Goal: Task Accomplishment & Management: Use online tool/utility

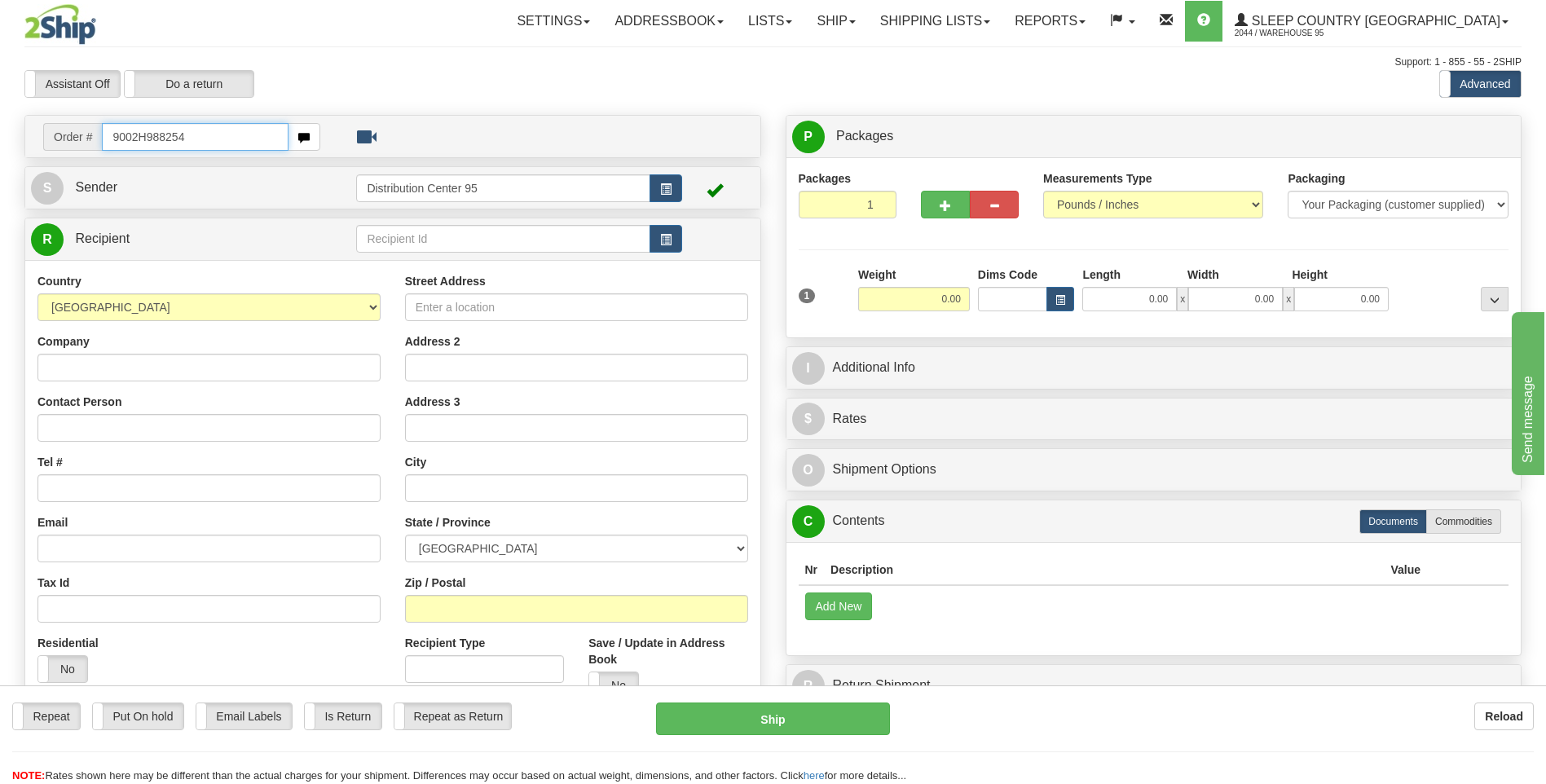
type input "9002H988254"
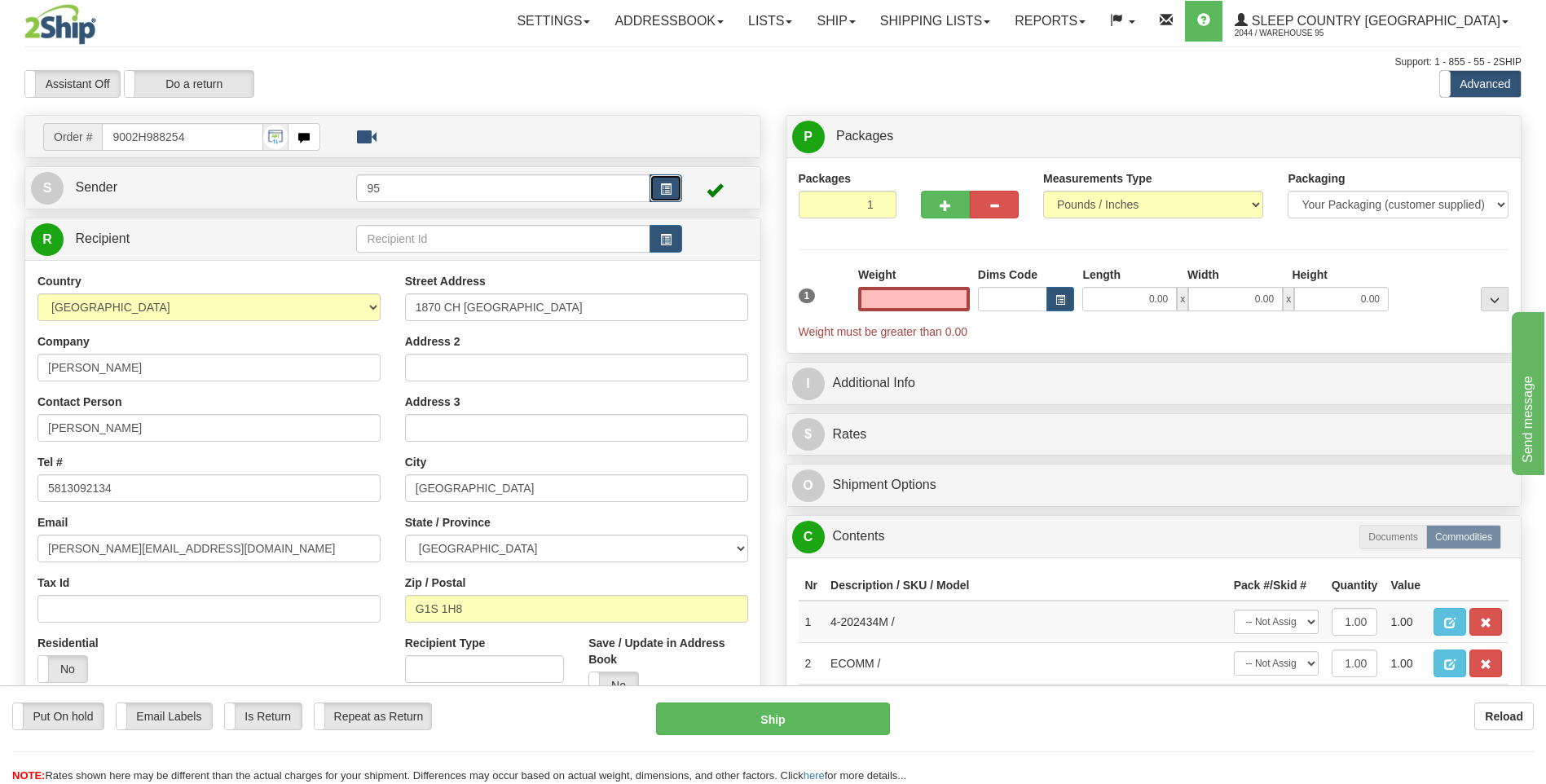
type input "0.00"
click at [666, 185] on span "button" at bounding box center [666, 189] width 11 height 10
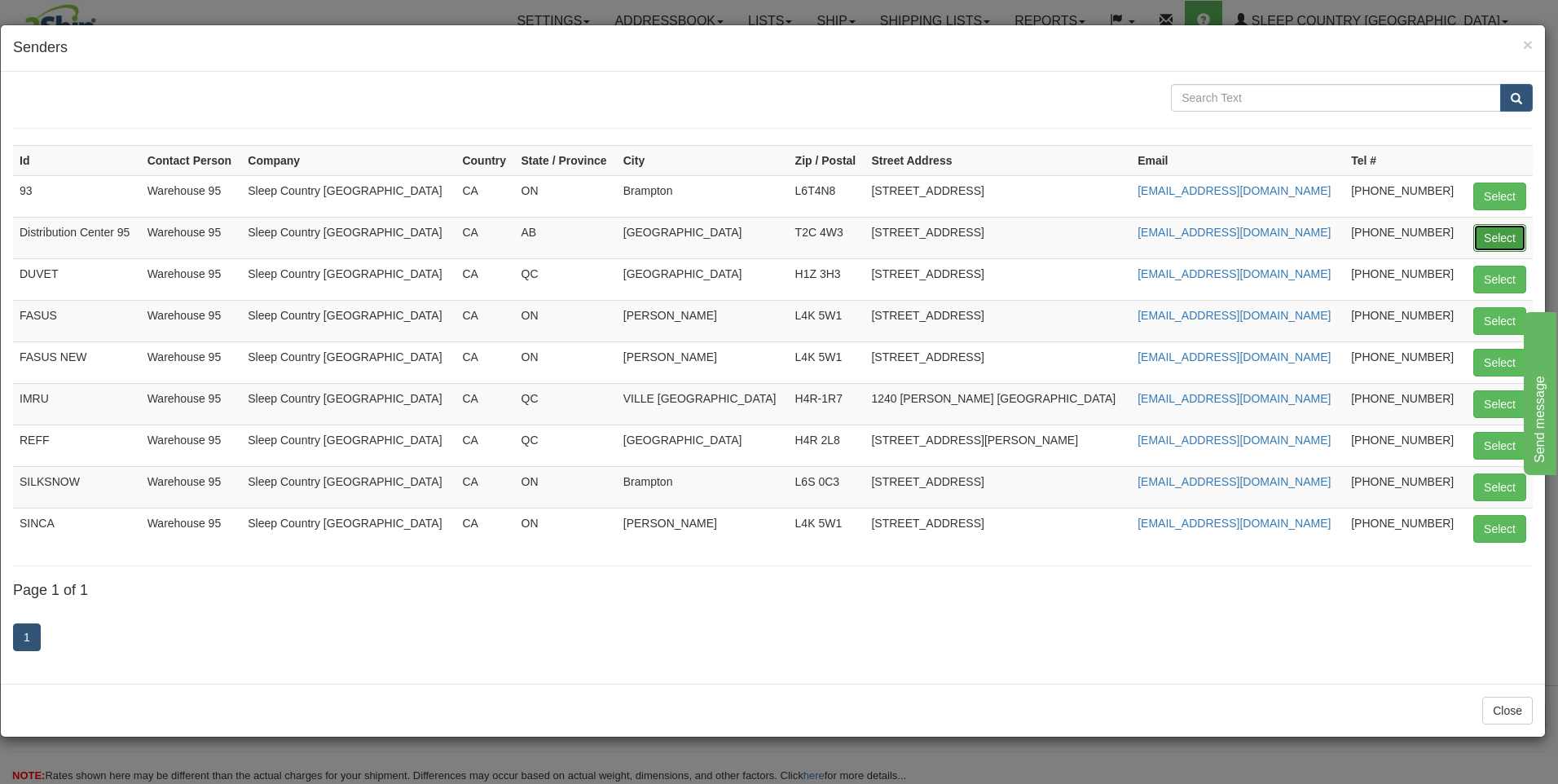
click at [1497, 243] on button "Select" at bounding box center [1499, 238] width 53 height 28
type input "Distribution Center 95"
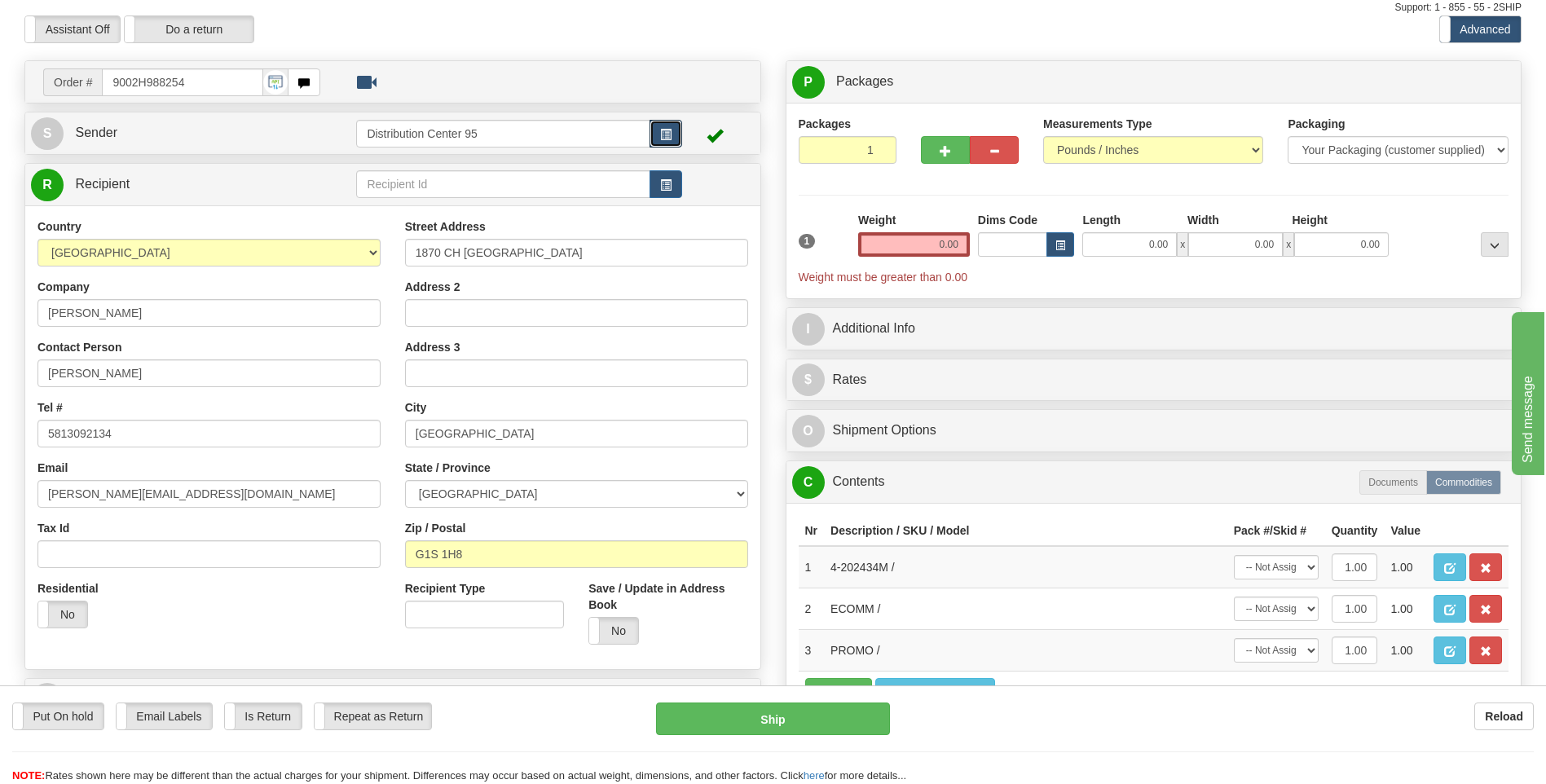
scroll to position [53, 0]
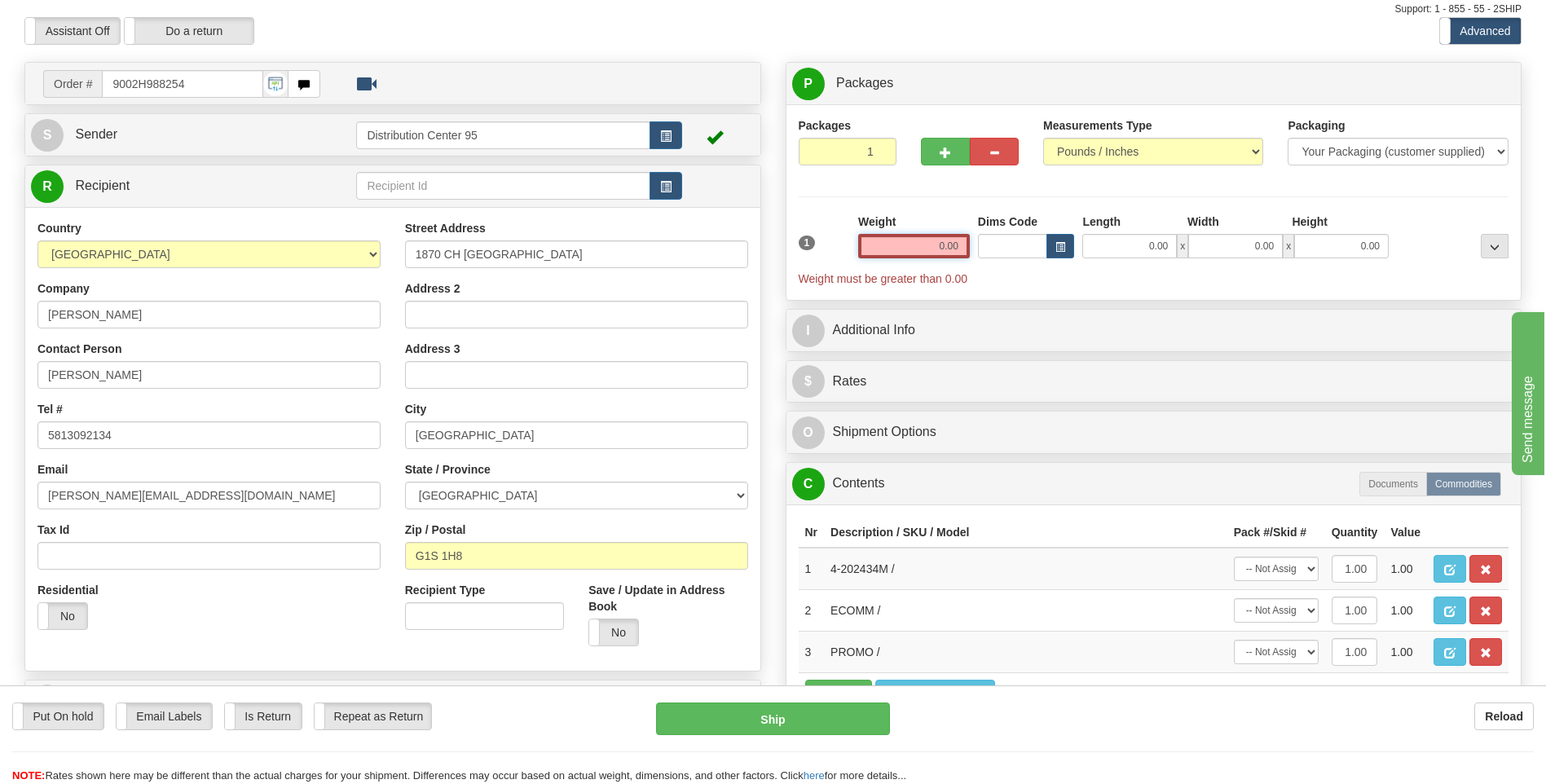
click at [941, 243] on input "0.00" at bounding box center [914, 246] width 112 height 24
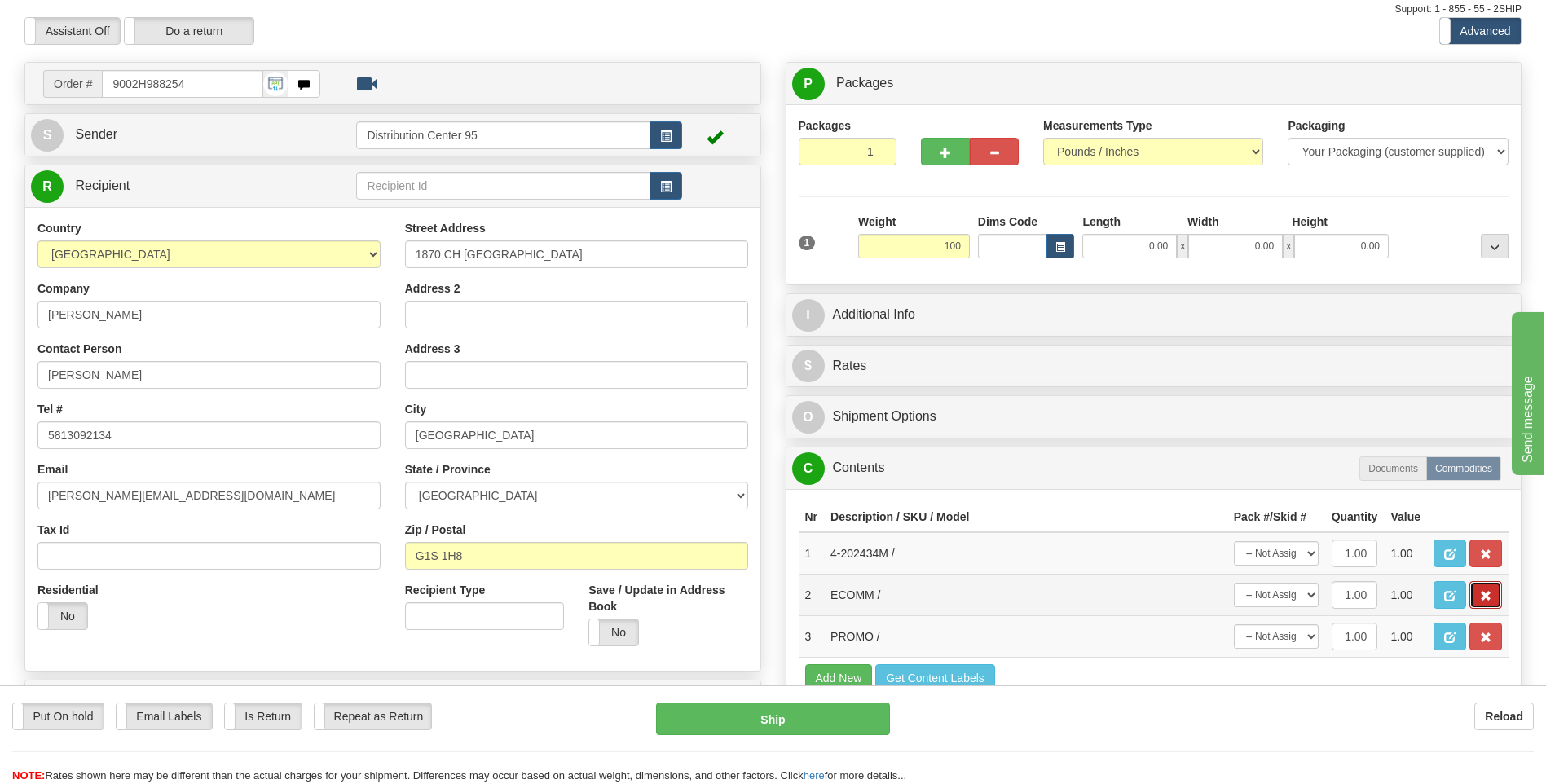
type input "100.00"
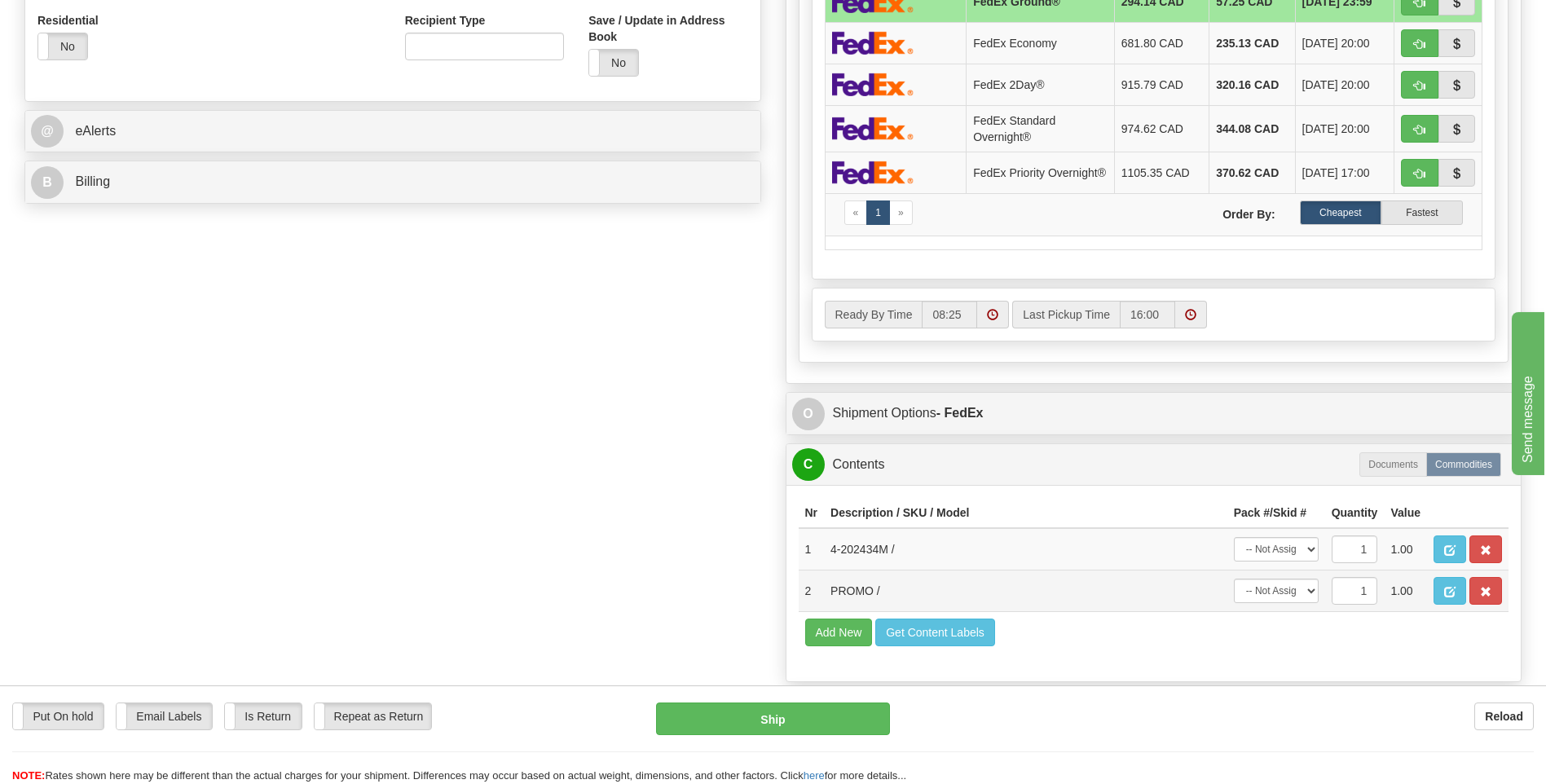
scroll to position [623, 0]
click at [1494, 591] on button "button" at bounding box center [1485, 589] width 33 height 28
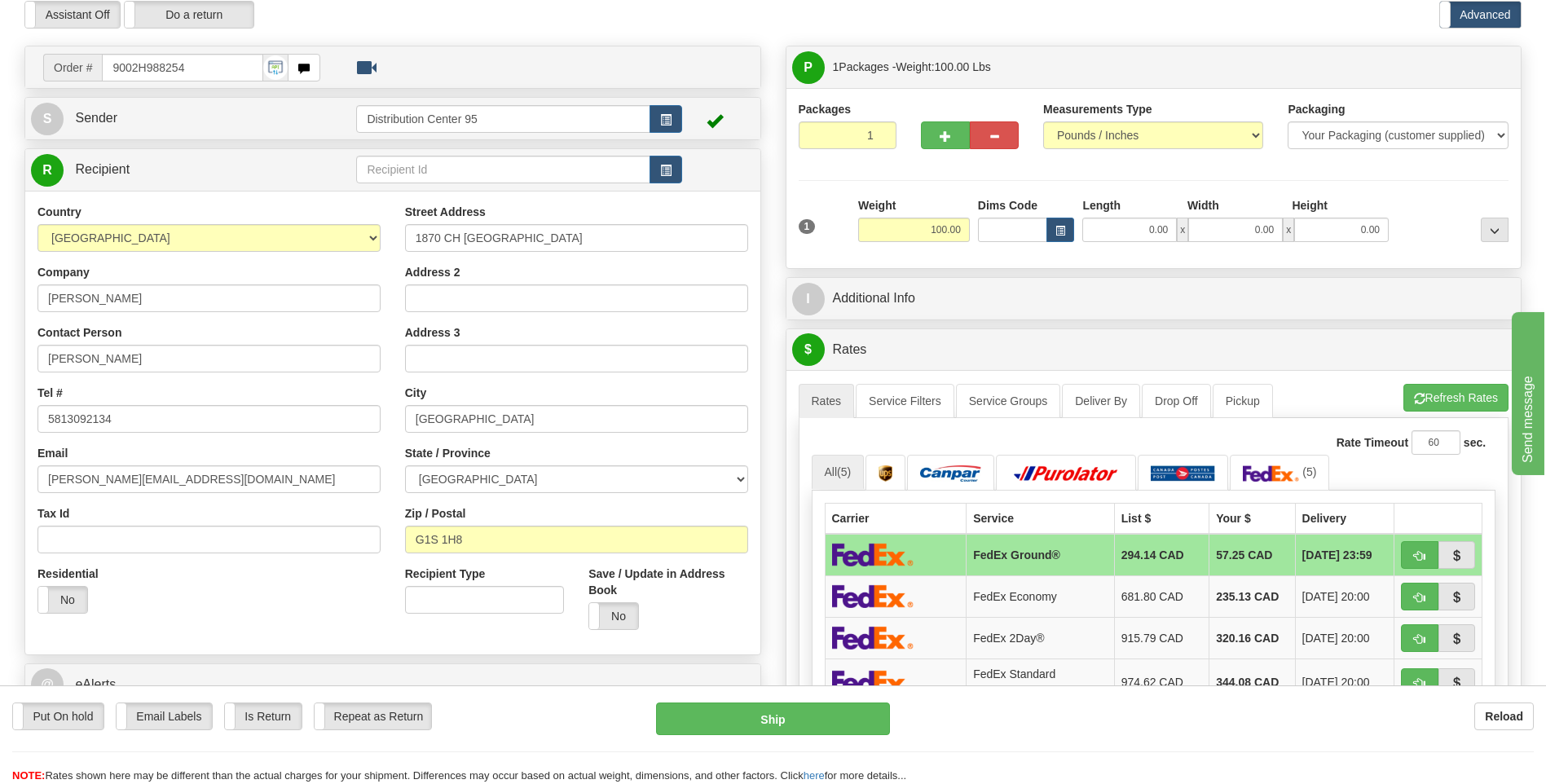
scroll to position [66, 0]
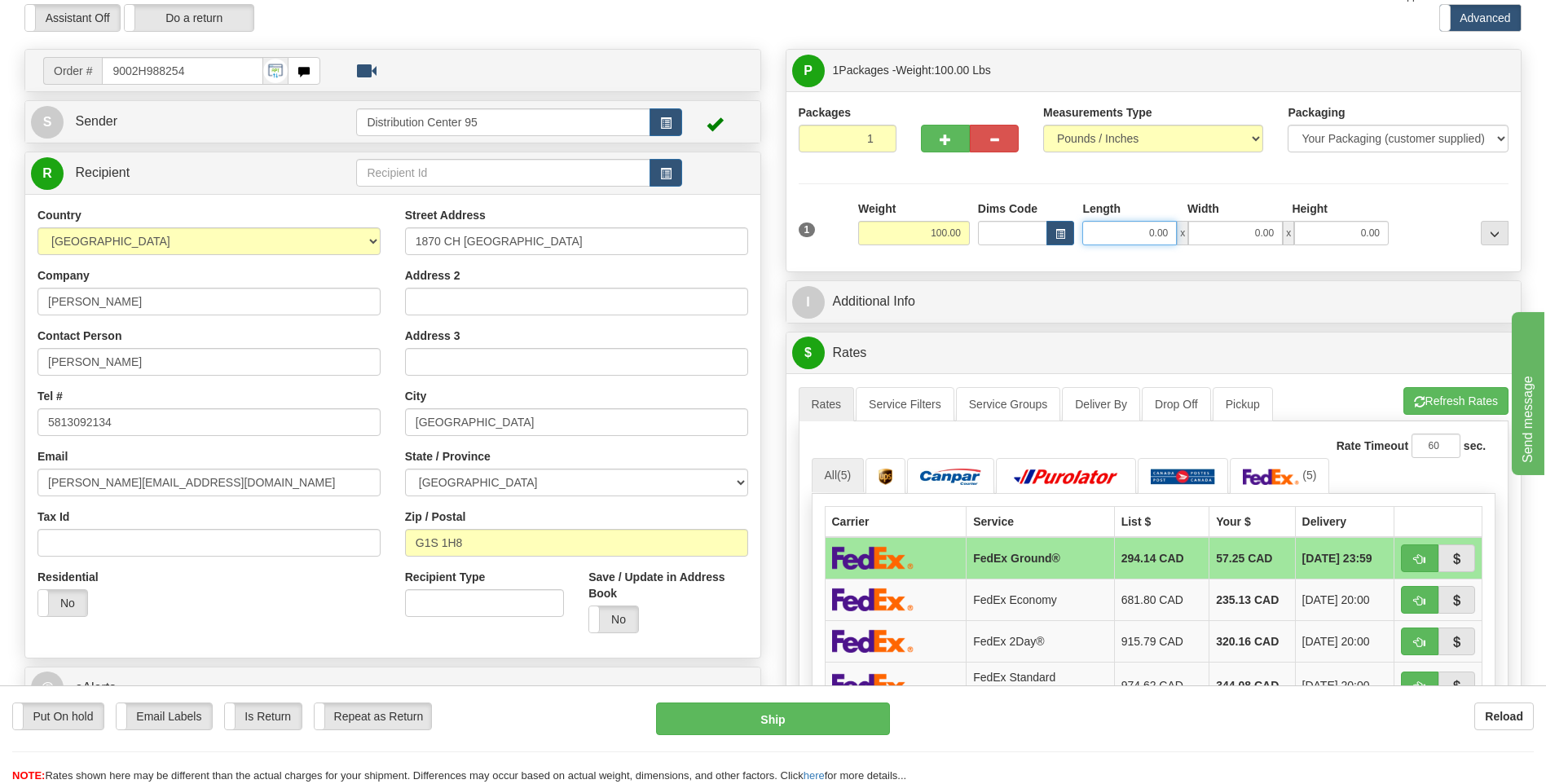
click at [1153, 231] on input "0.00" at bounding box center [1129, 233] width 94 height 24
type input "20.00"
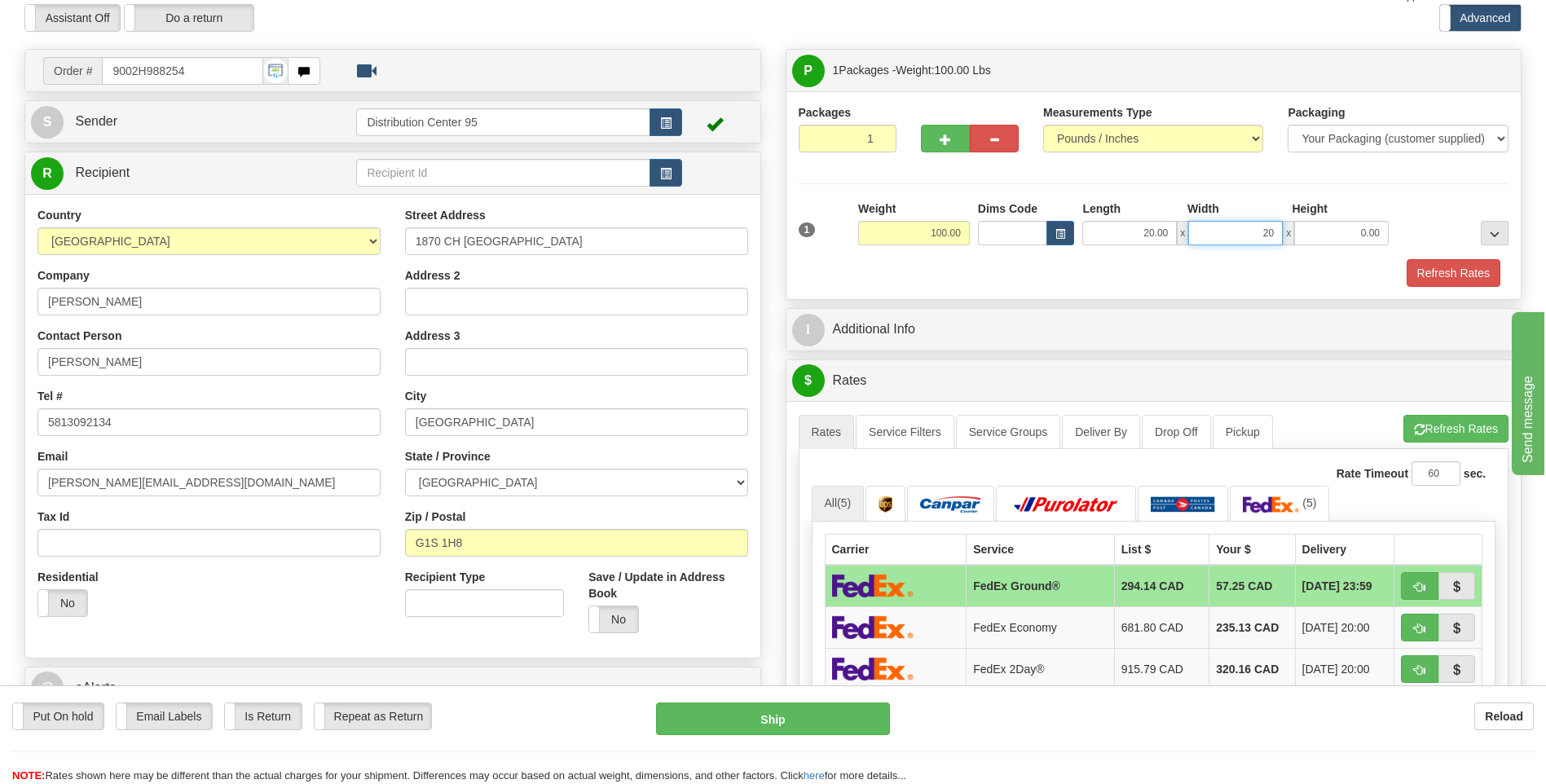
type input "20.00"
type input "43.50"
click at [1443, 273] on button "Refresh Rates" at bounding box center [1453, 273] width 94 height 28
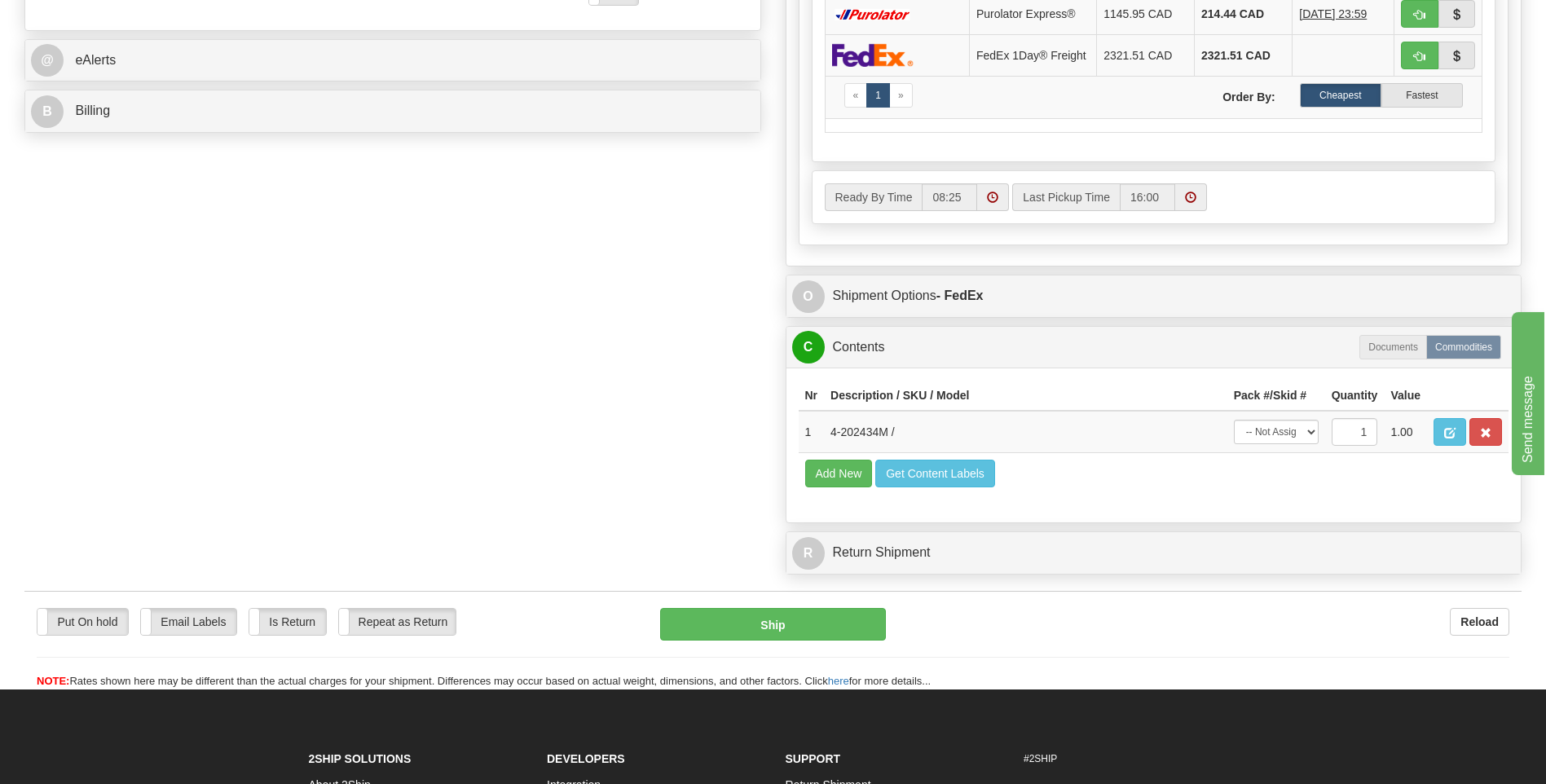
scroll to position [687, 0]
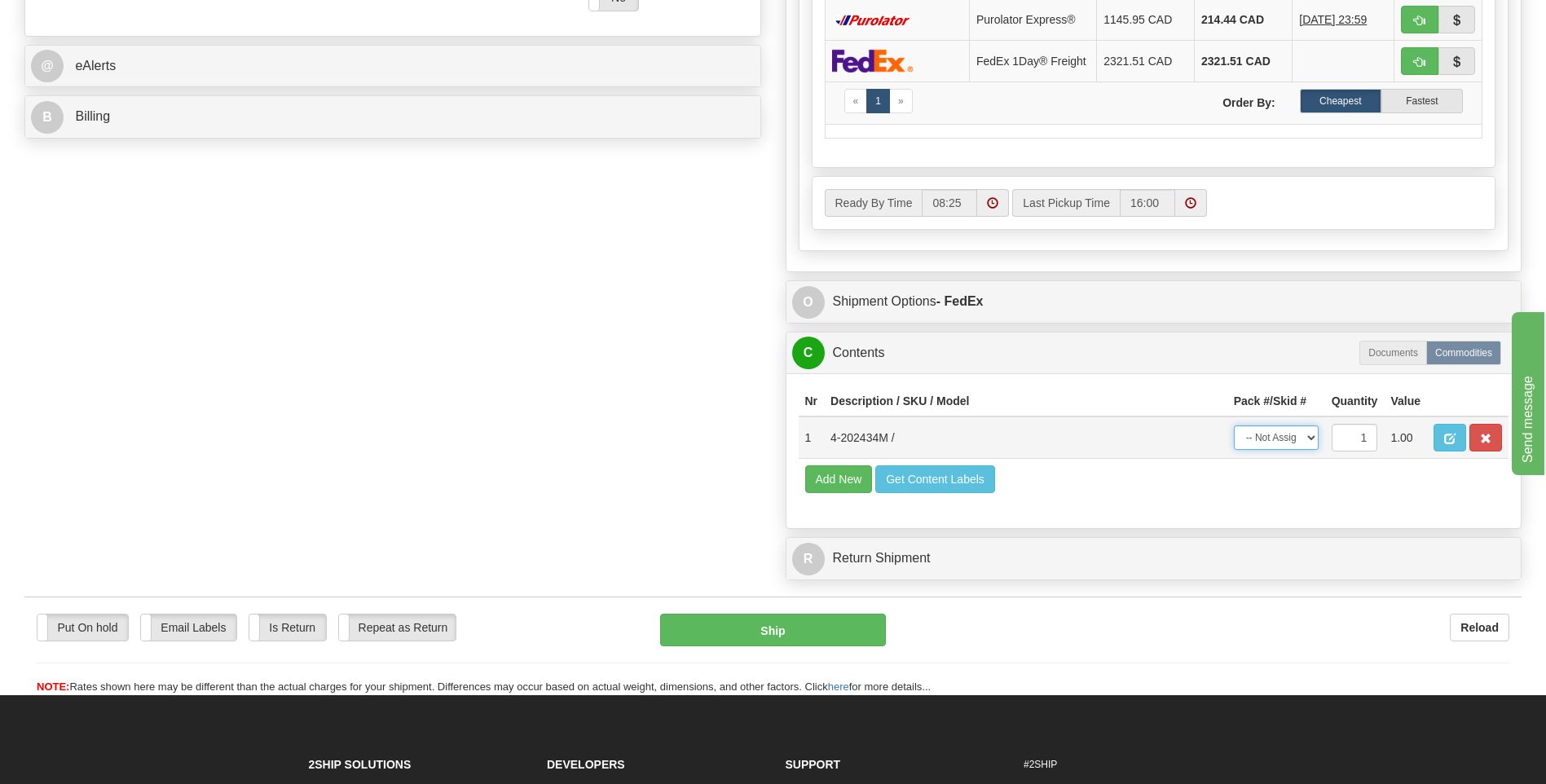
click at [1291, 447] on select "-- Not Assigned -- Package 1" at bounding box center [1275, 438] width 85 height 24
select select "0"
click at [1233, 450] on select "-- Not Assigned -- Package 1" at bounding box center [1275, 438] width 85 height 24
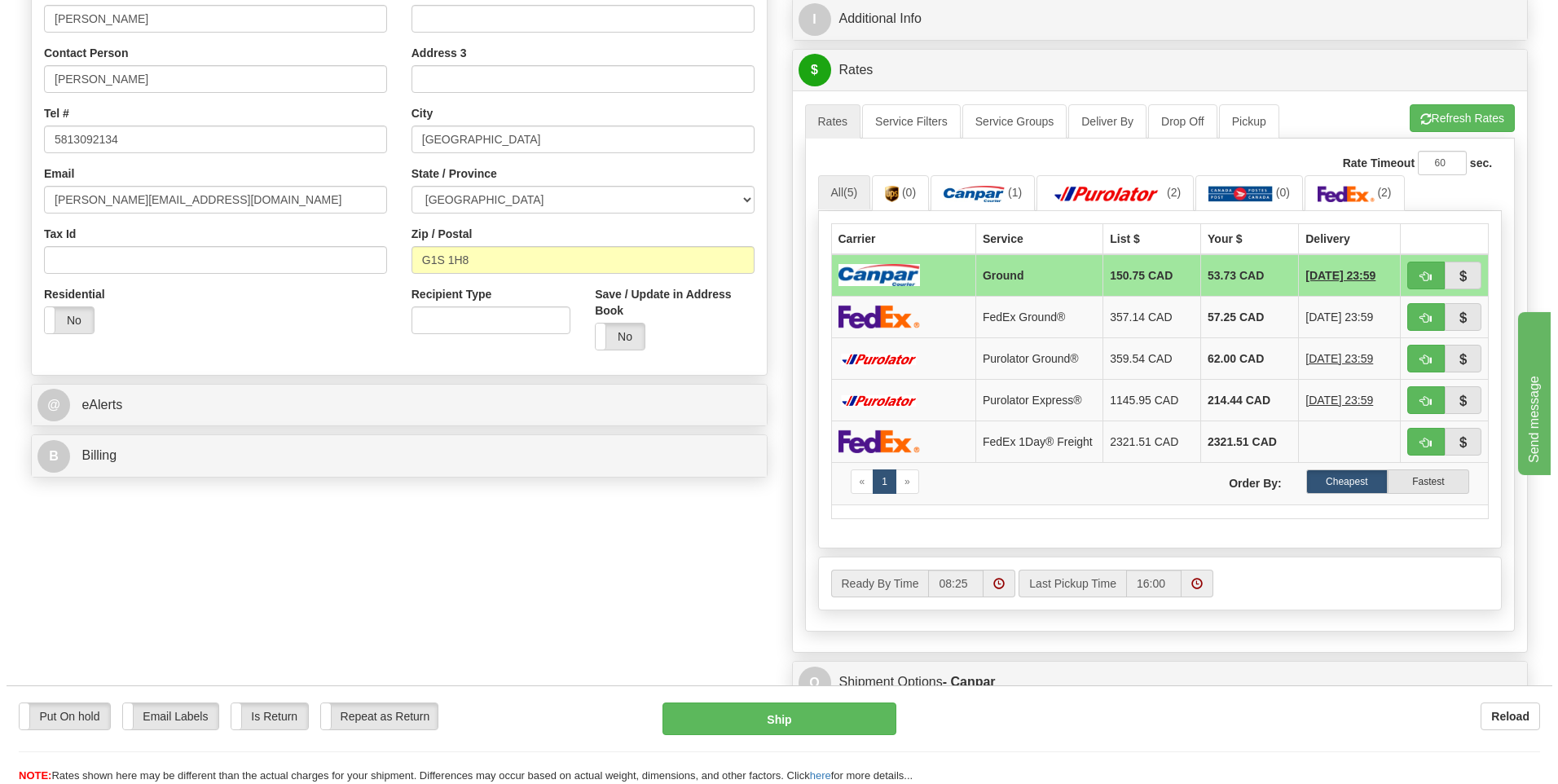
scroll to position [341, 0]
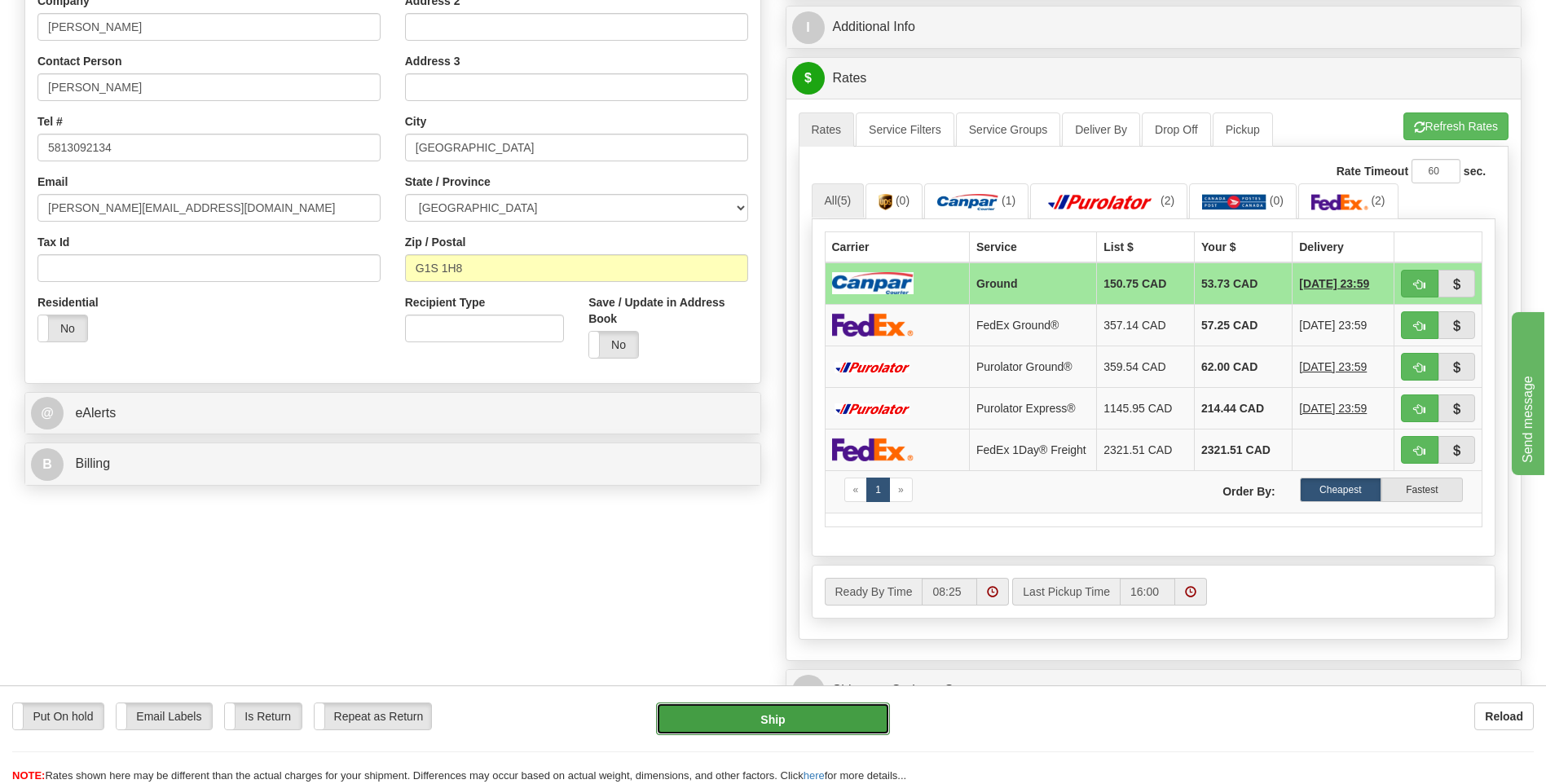
click at [840, 716] on button "Ship" at bounding box center [772, 718] width 233 height 33
type input "1"
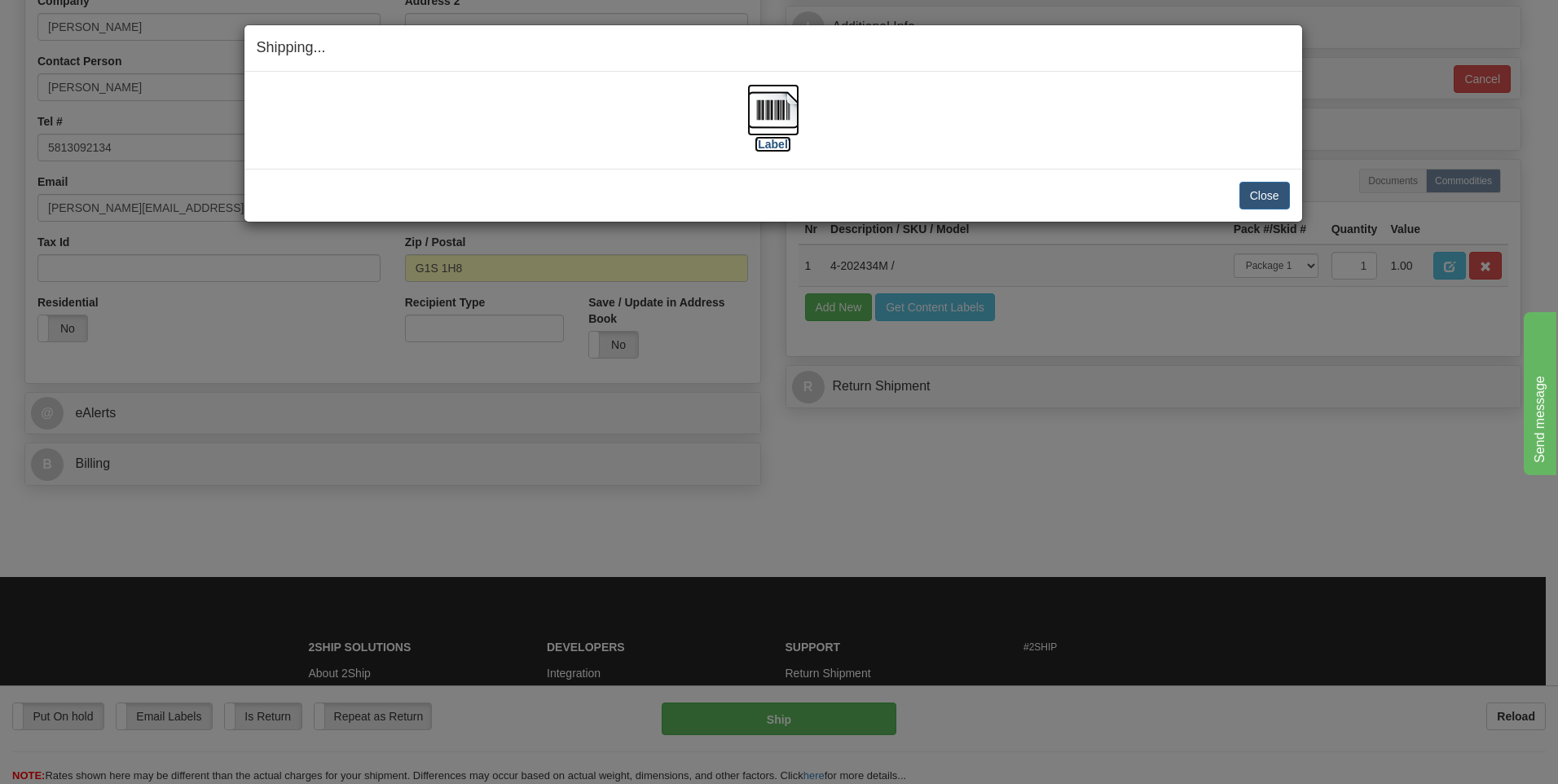
click at [773, 115] on img at bounding box center [773, 110] width 52 height 52
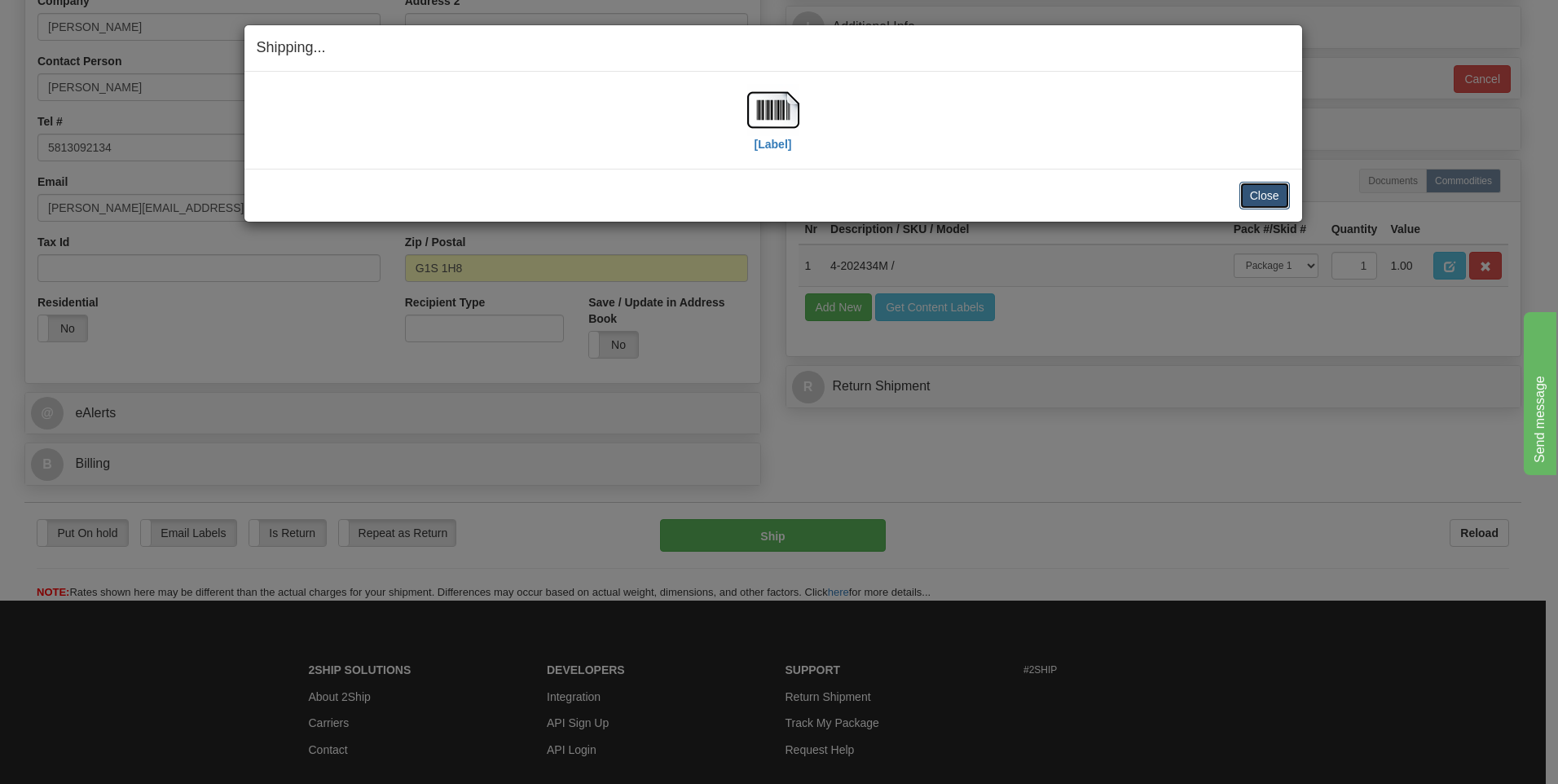
click at [1273, 199] on button "Close" at bounding box center [1265, 196] width 50 height 28
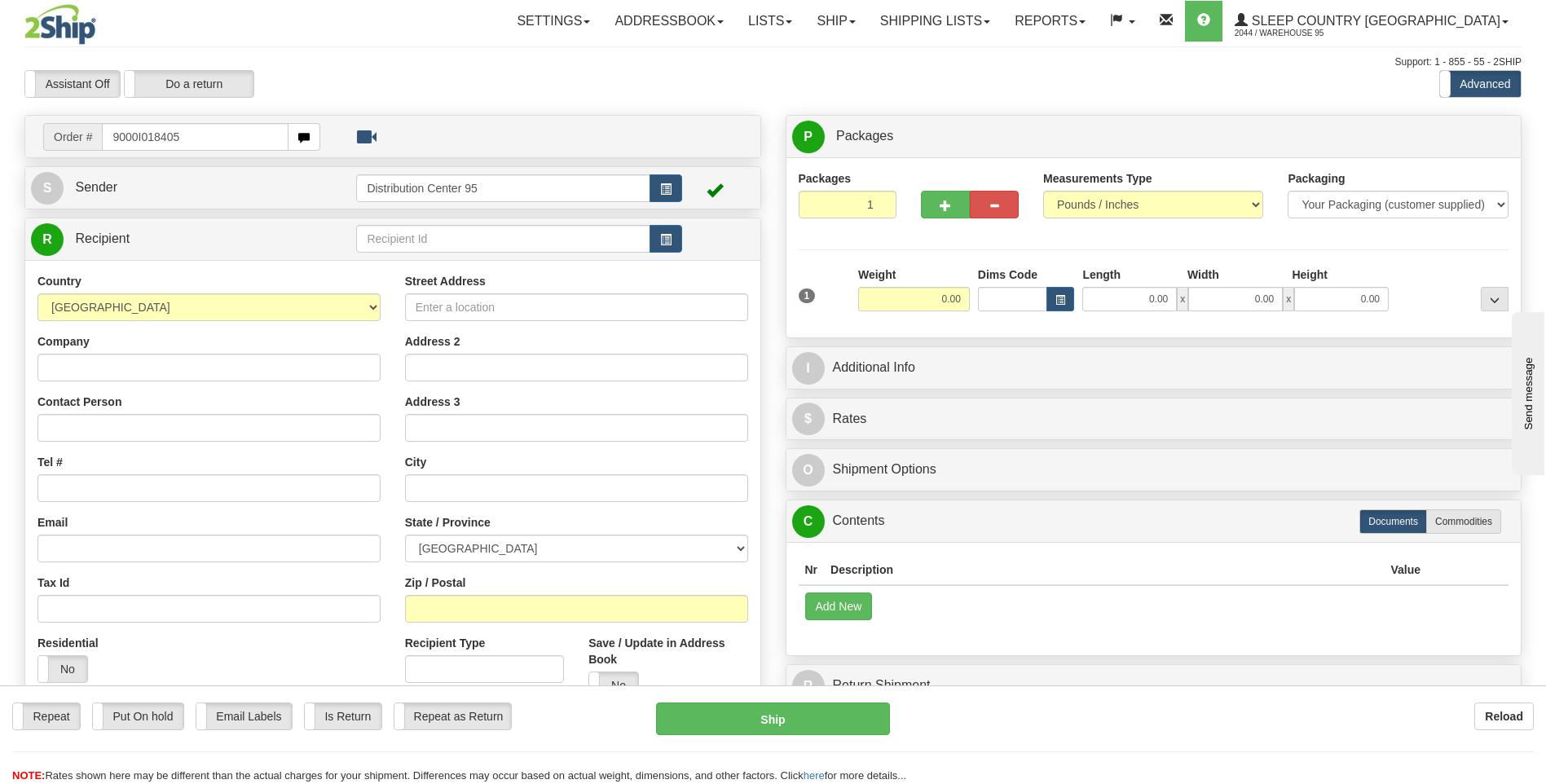
type input "9000I018405"
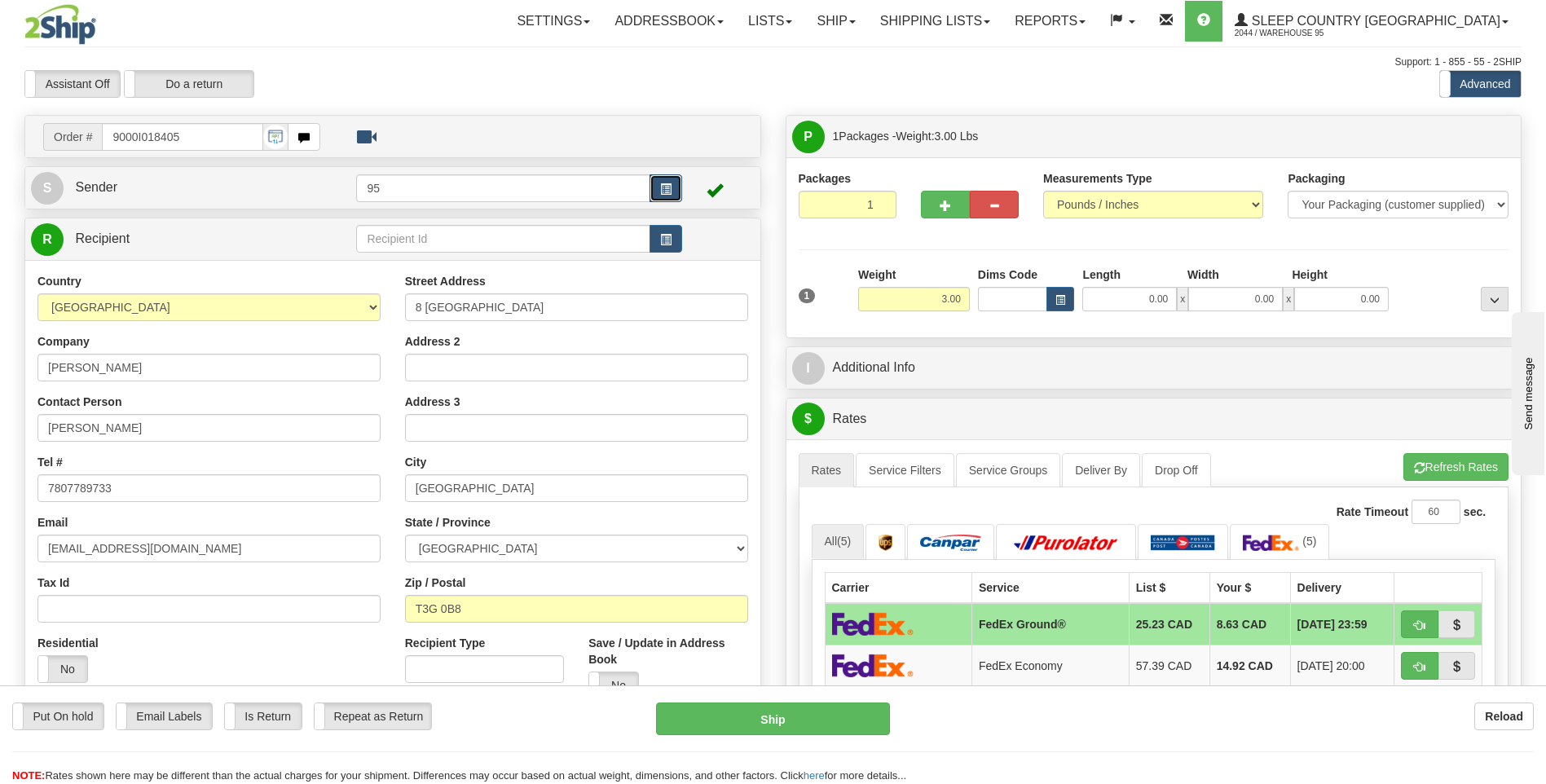
click at [662, 186] on span "button" at bounding box center [666, 189] width 11 height 10
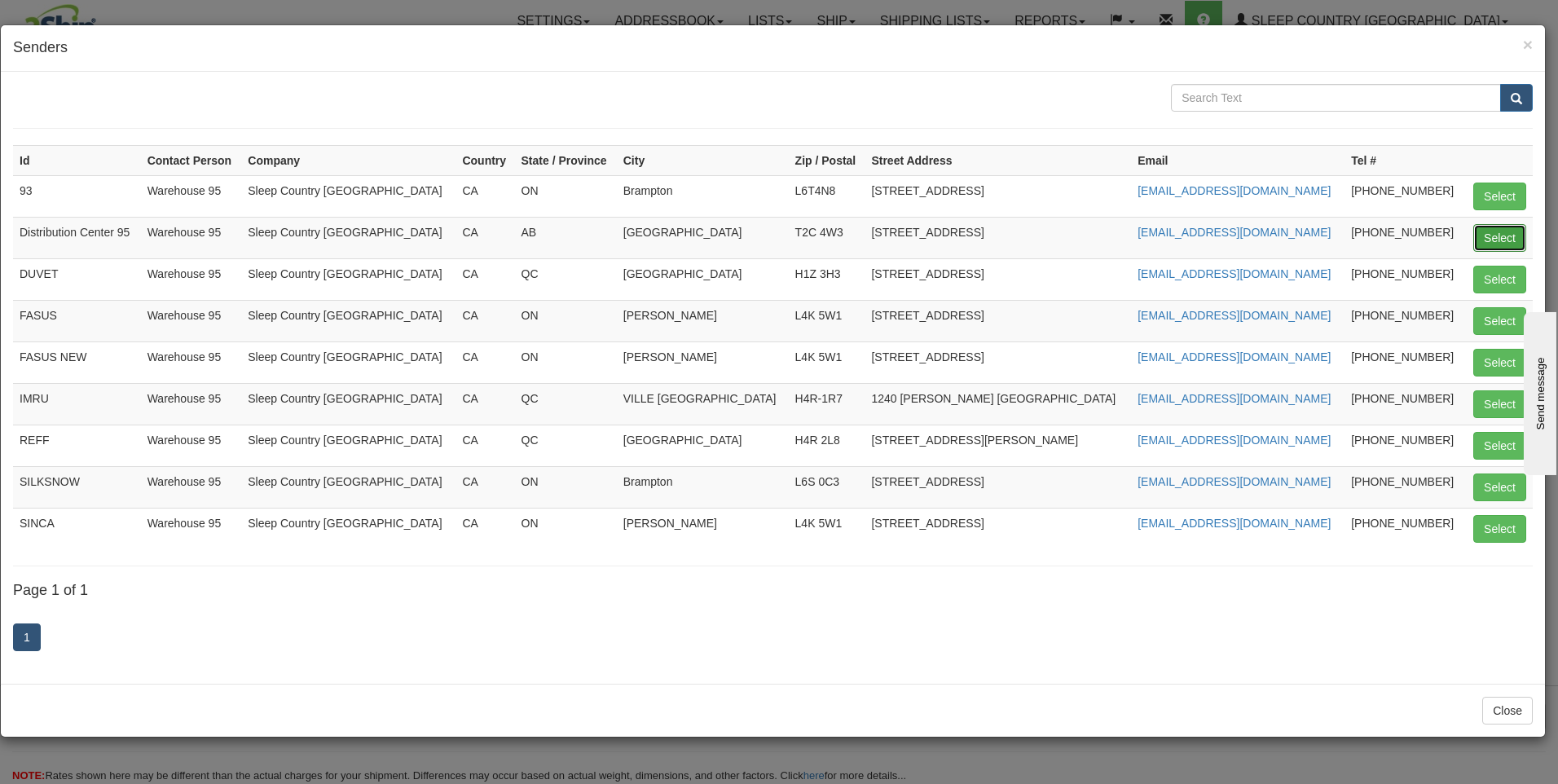
click at [1504, 240] on button "Select" at bounding box center [1499, 238] width 53 height 28
type input "Distribution Center 95"
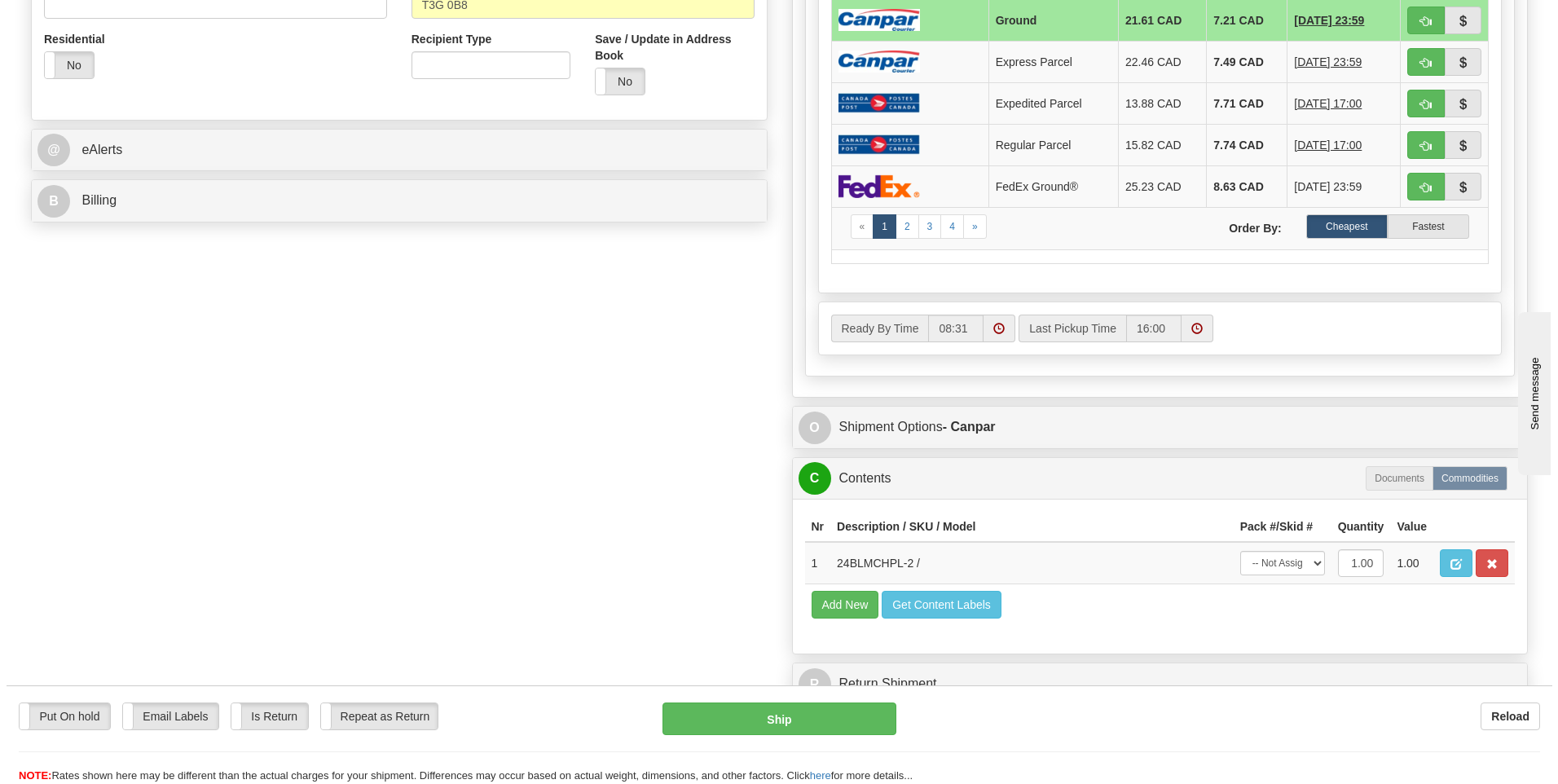
scroll to position [614, 0]
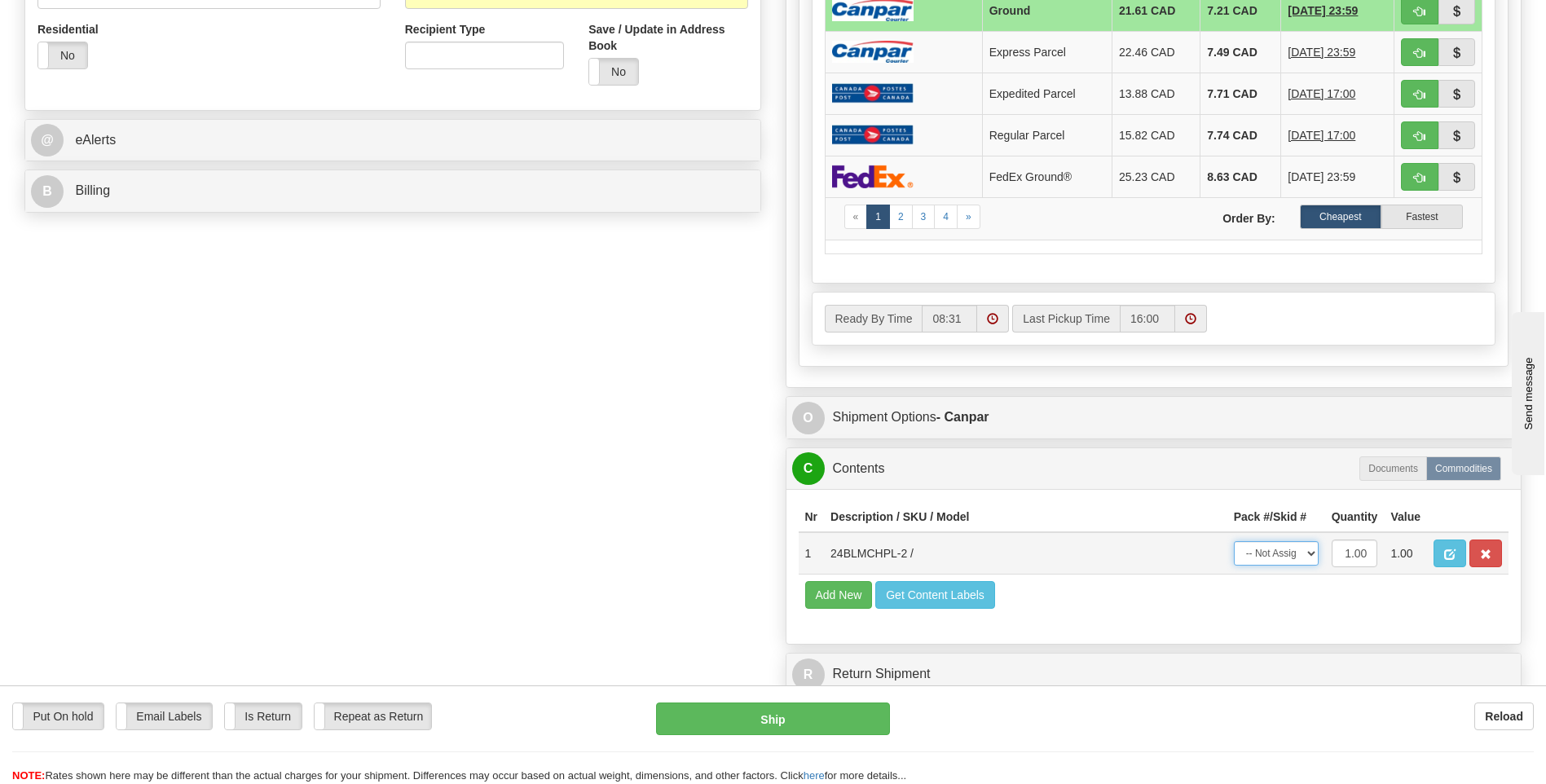
drag, startPoint x: 1275, startPoint y: 552, endPoint x: 1271, endPoint y: 569, distance: 17.5
click at [1275, 552] on select "-- Not Assigned -- Package 1" at bounding box center [1275, 553] width 85 height 24
select select "0"
click at [1233, 541] on select "-- Not Assigned -- Package 1" at bounding box center [1275, 553] width 85 height 24
click at [781, 720] on button "Ship" at bounding box center [772, 718] width 233 height 33
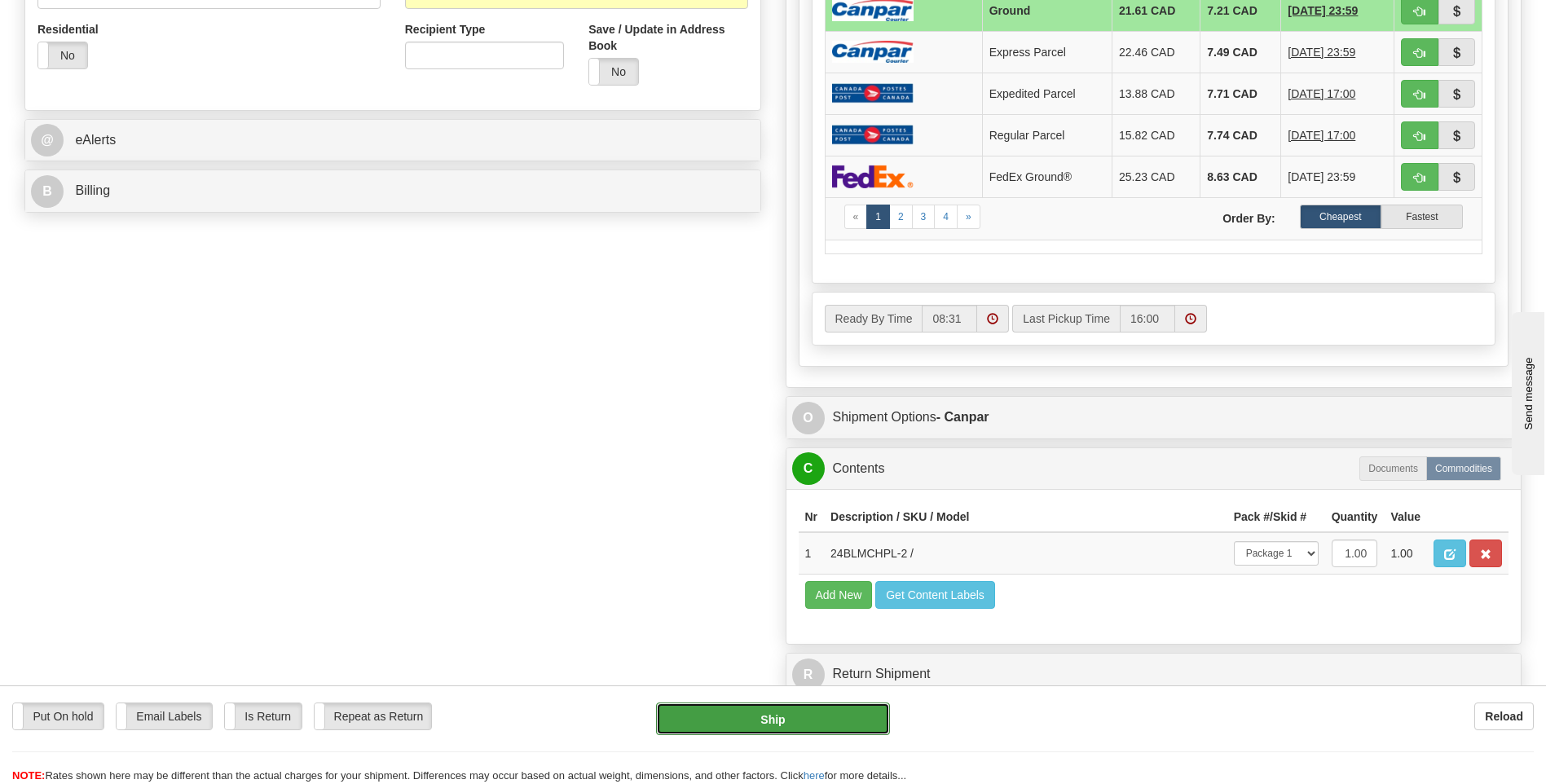
type input "1"
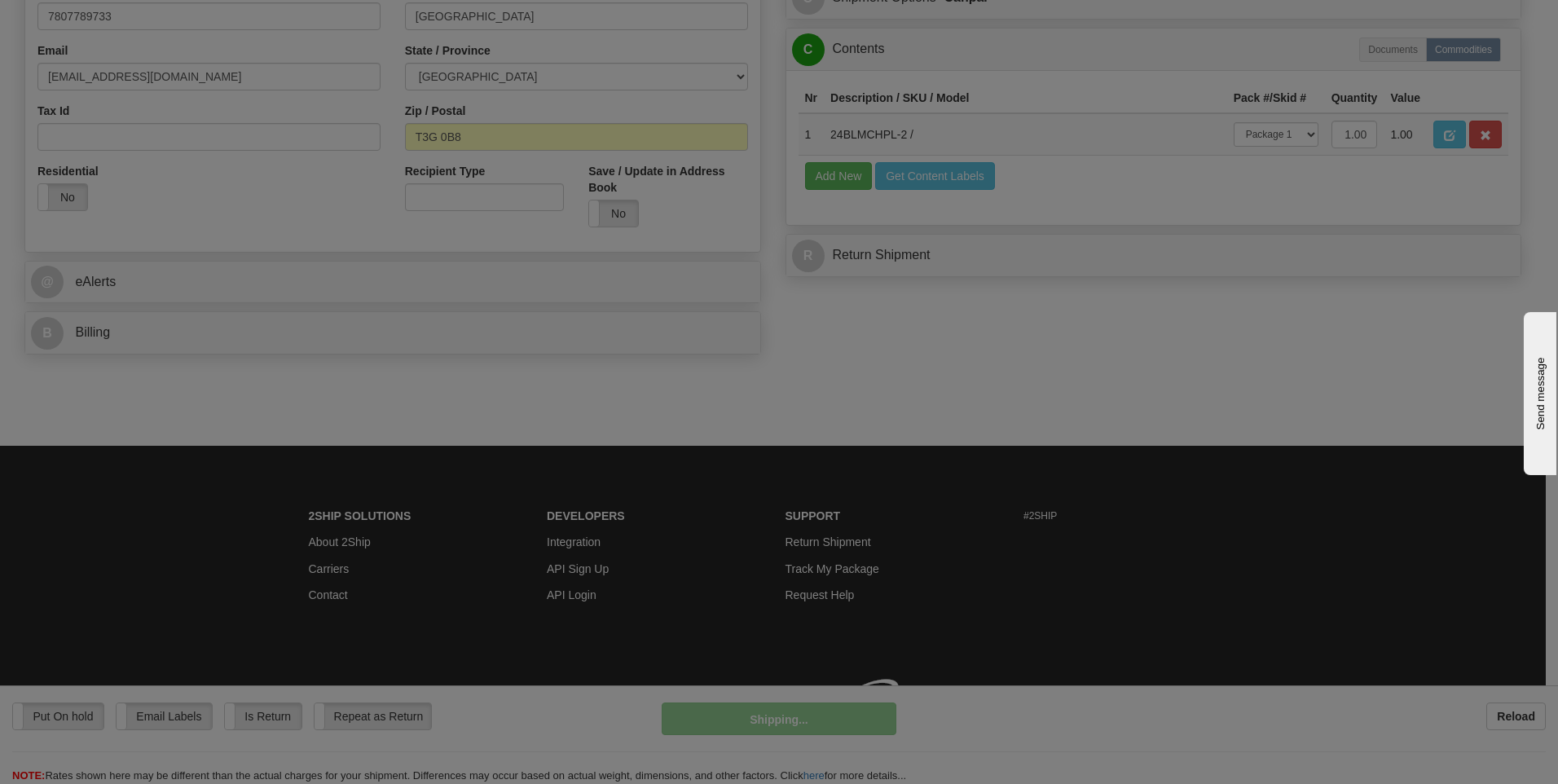
scroll to position [495, 0]
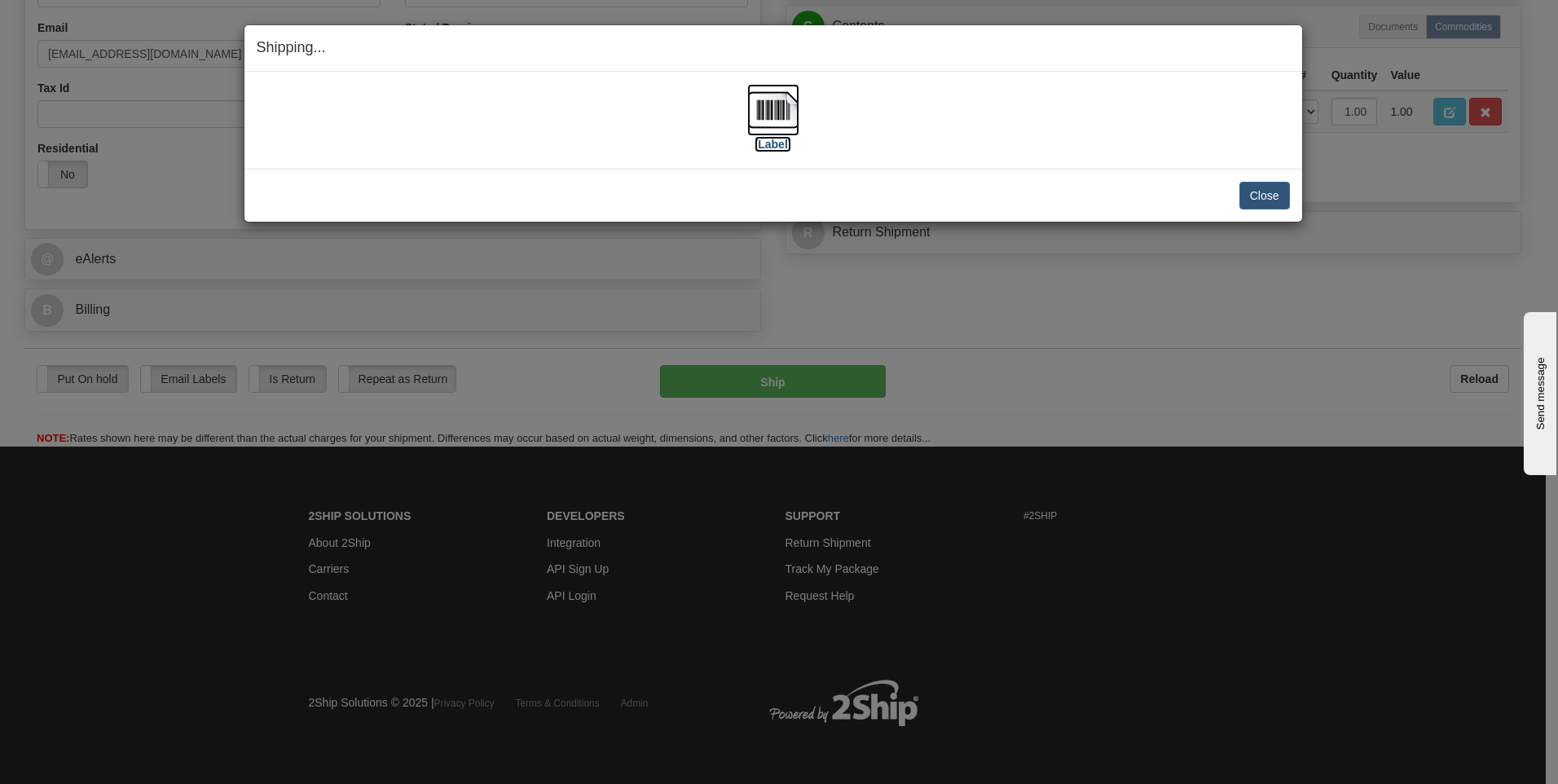
click at [765, 113] on img at bounding box center [773, 110] width 52 height 52
click at [1257, 196] on button "Close" at bounding box center [1265, 196] width 50 height 28
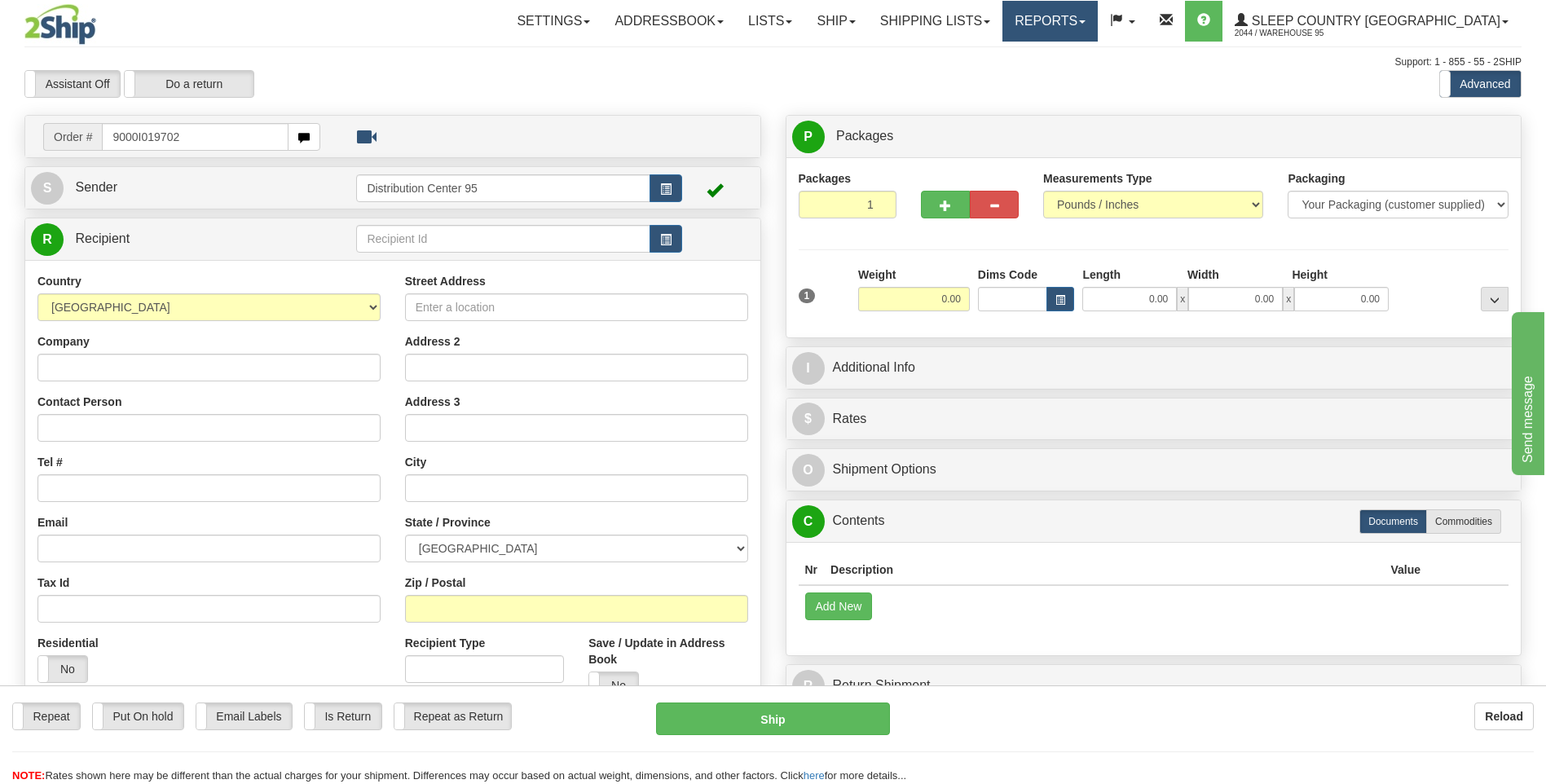
type input "9000I019702"
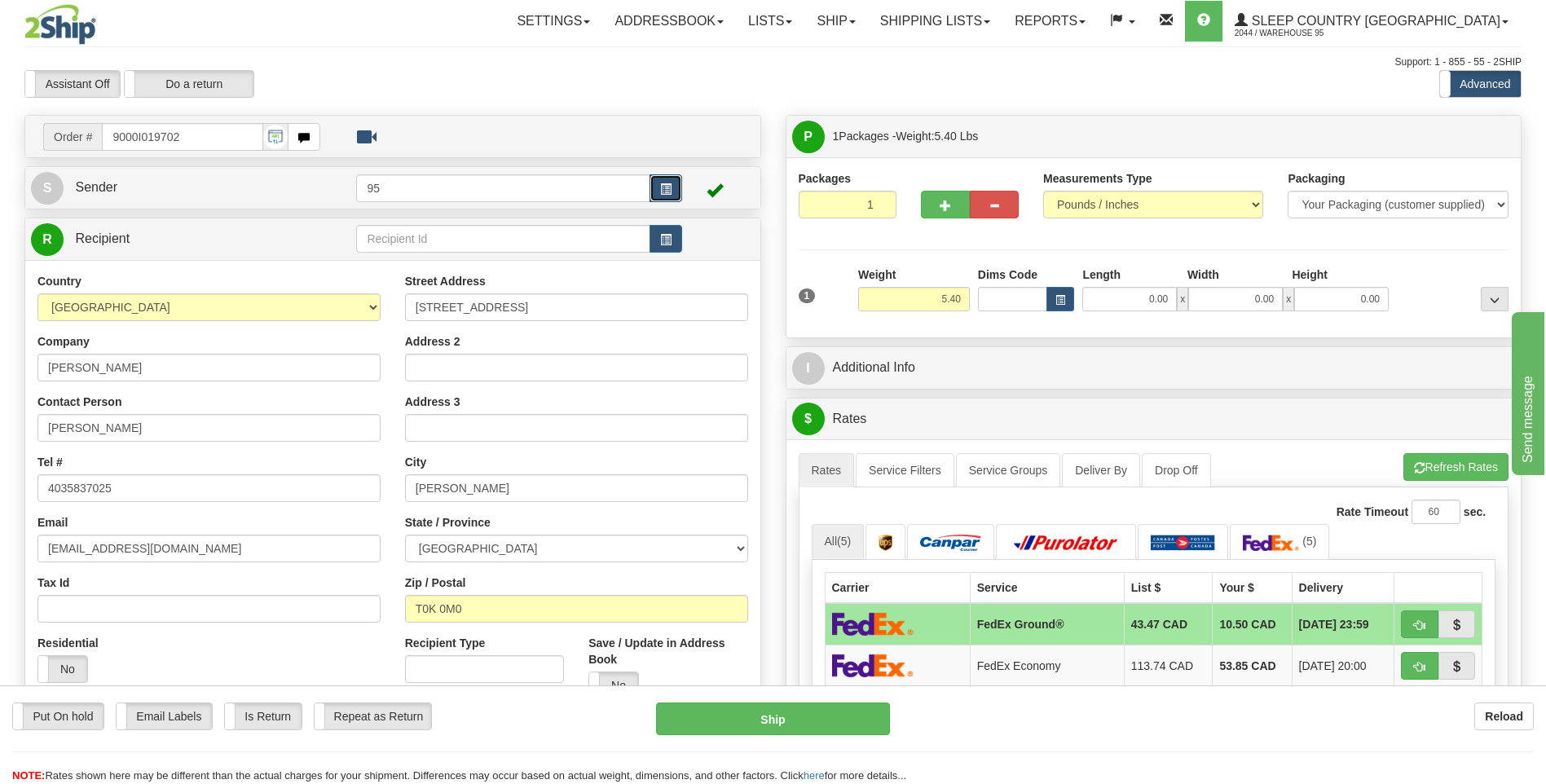
click at [673, 186] on button "button" at bounding box center [665, 188] width 33 height 28
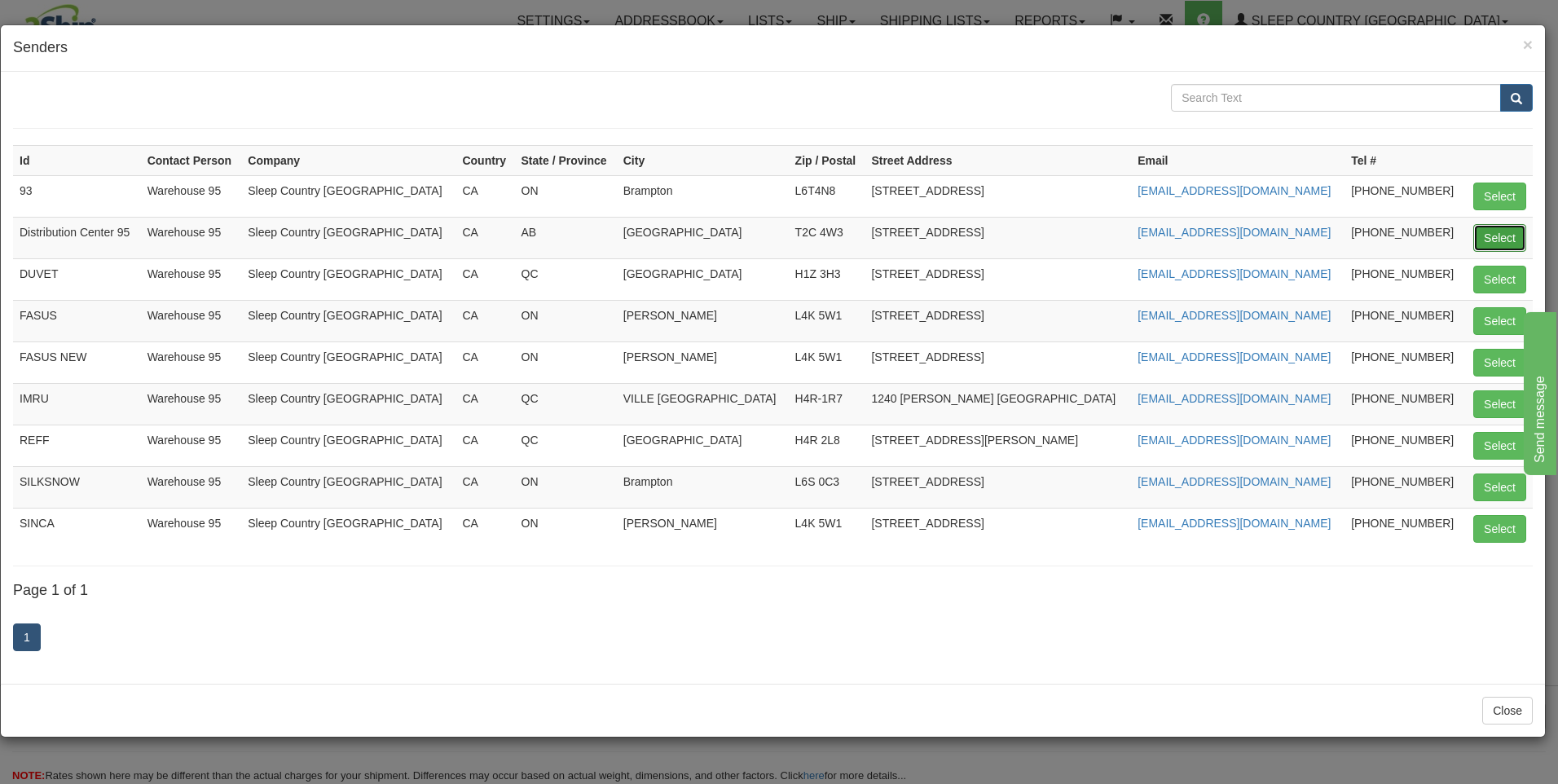
click at [1491, 228] on button "Select" at bounding box center [1499, 238] width 53 height 28
type input "Distribution Center 95"
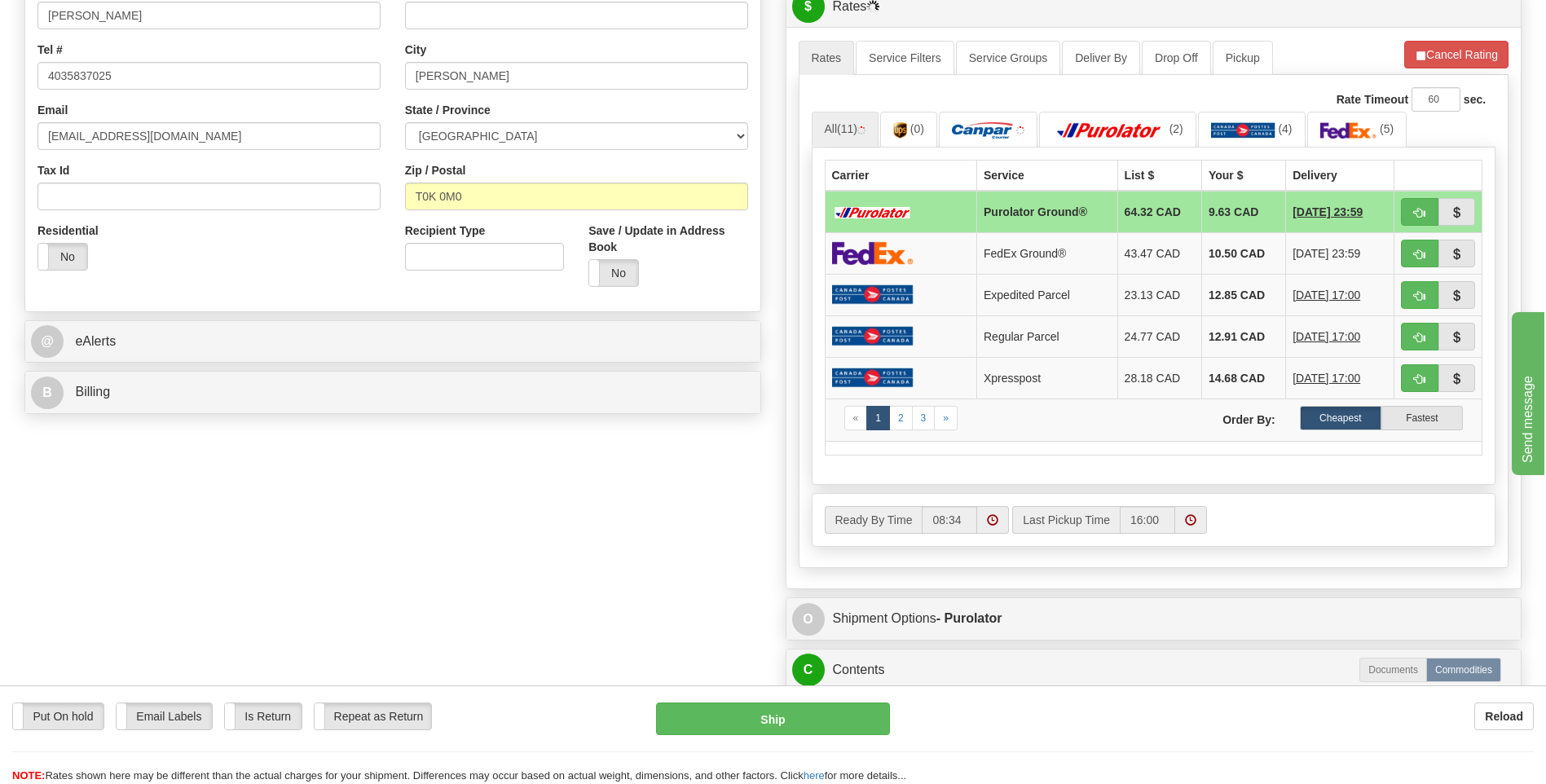
scroll to position [665, 0]
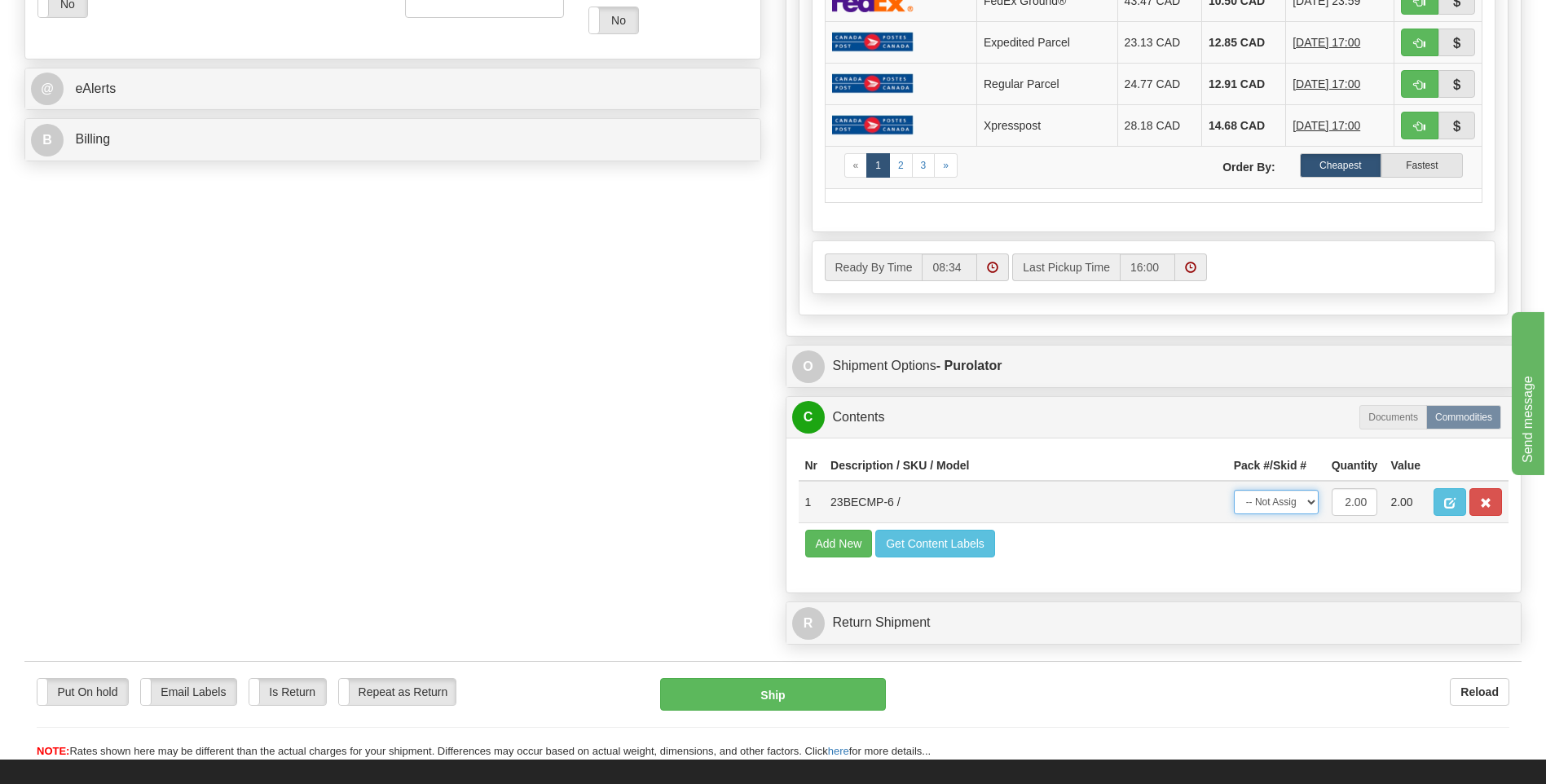
drag, startPoint x: 1271, startPoint y: 497, endPoint x: 1276, endPoint y: 516, distance: 19.6
click at [1271, 502] on select "-- Not Assigned -- Package 1" at bounding box center [1275, 502] width 85 height 24
select select "0"
click at [1233, 490] on select "-- Not Assigned -- Package 1" at bounding box center [1275, 502] width 85 height 24
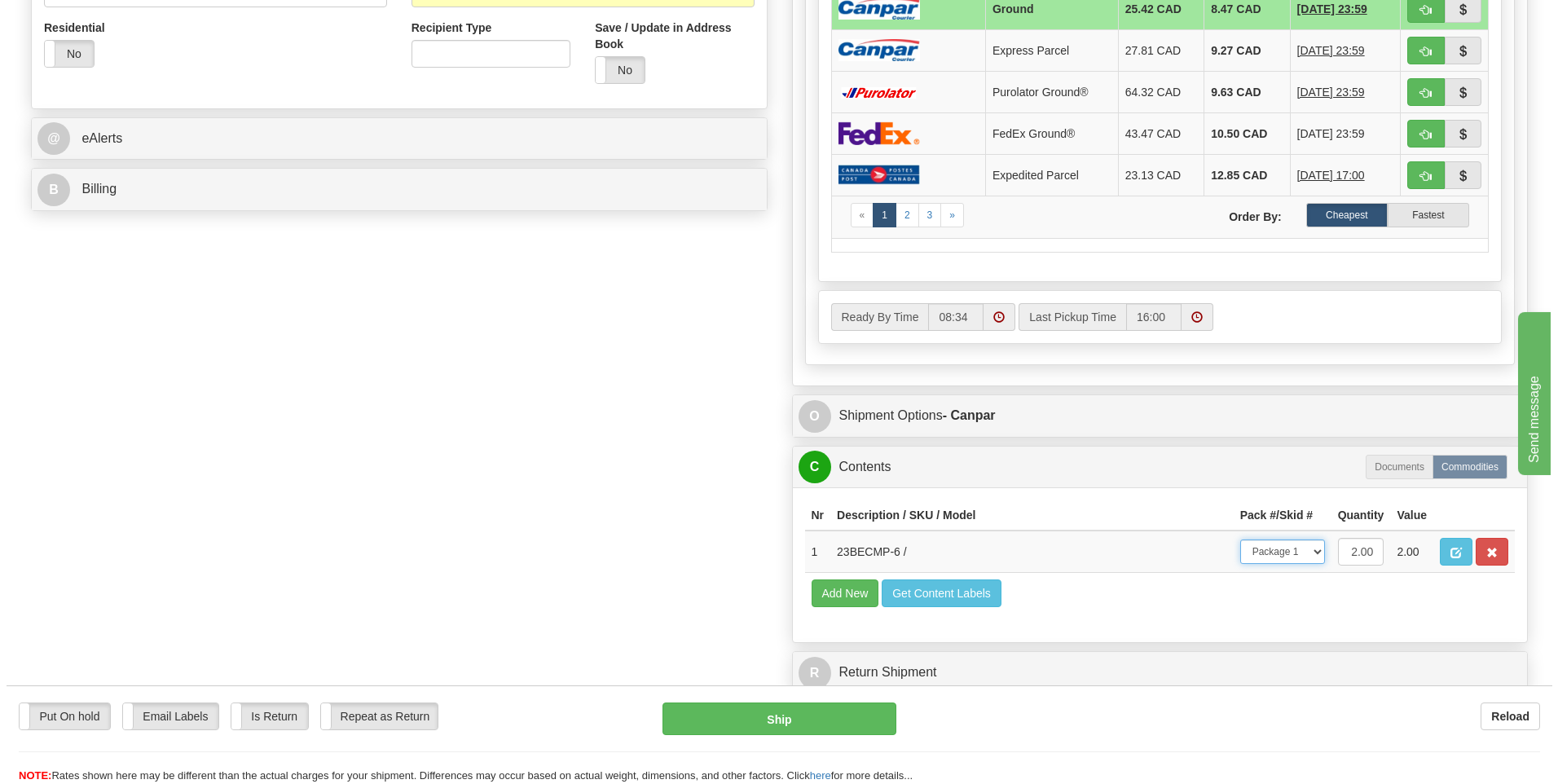
scroll to position [643, 0]
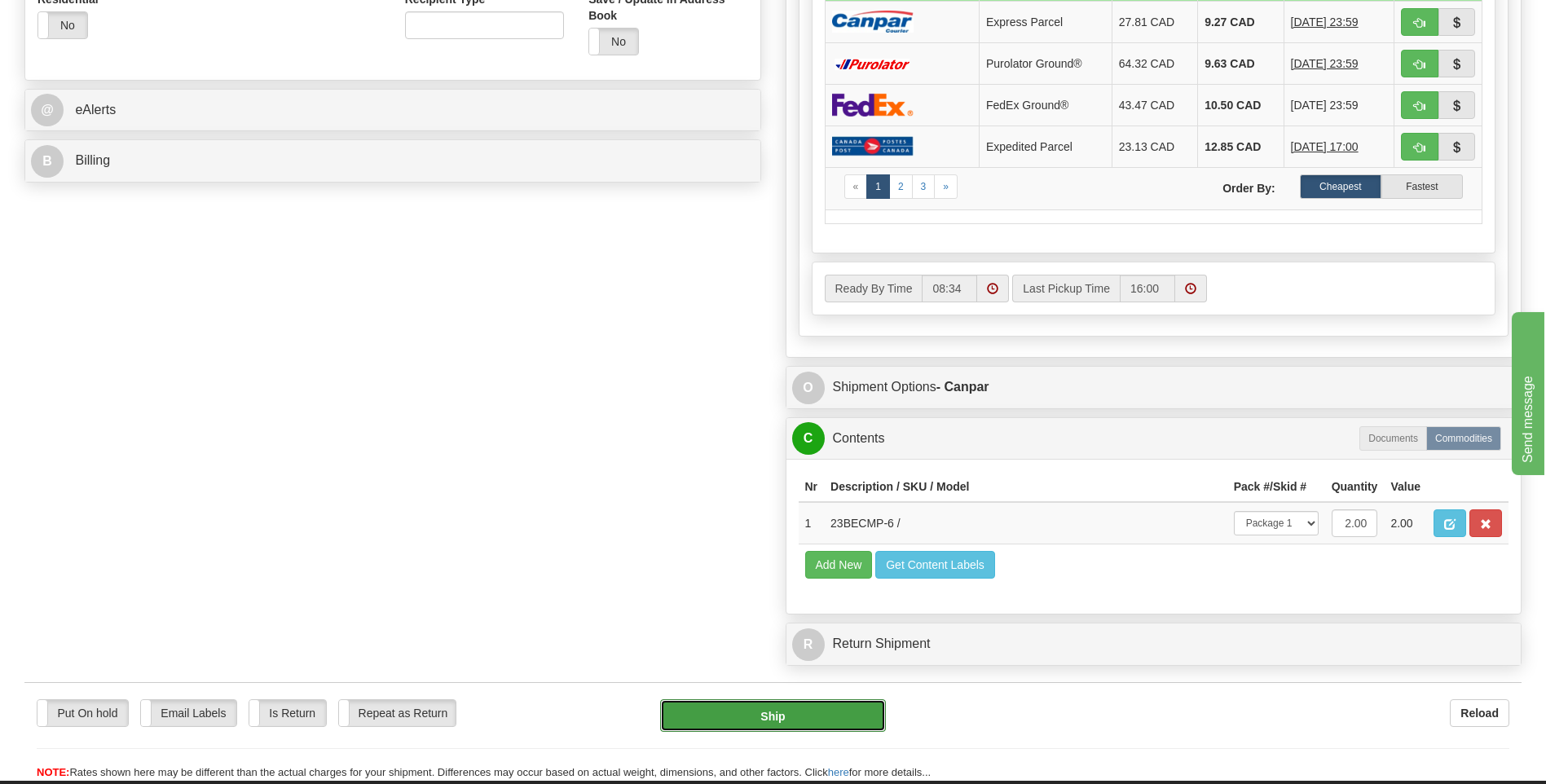
click at [796, 706] on button "Ship" at bounding box center [772, 715] width 224 height 33
type input "1"
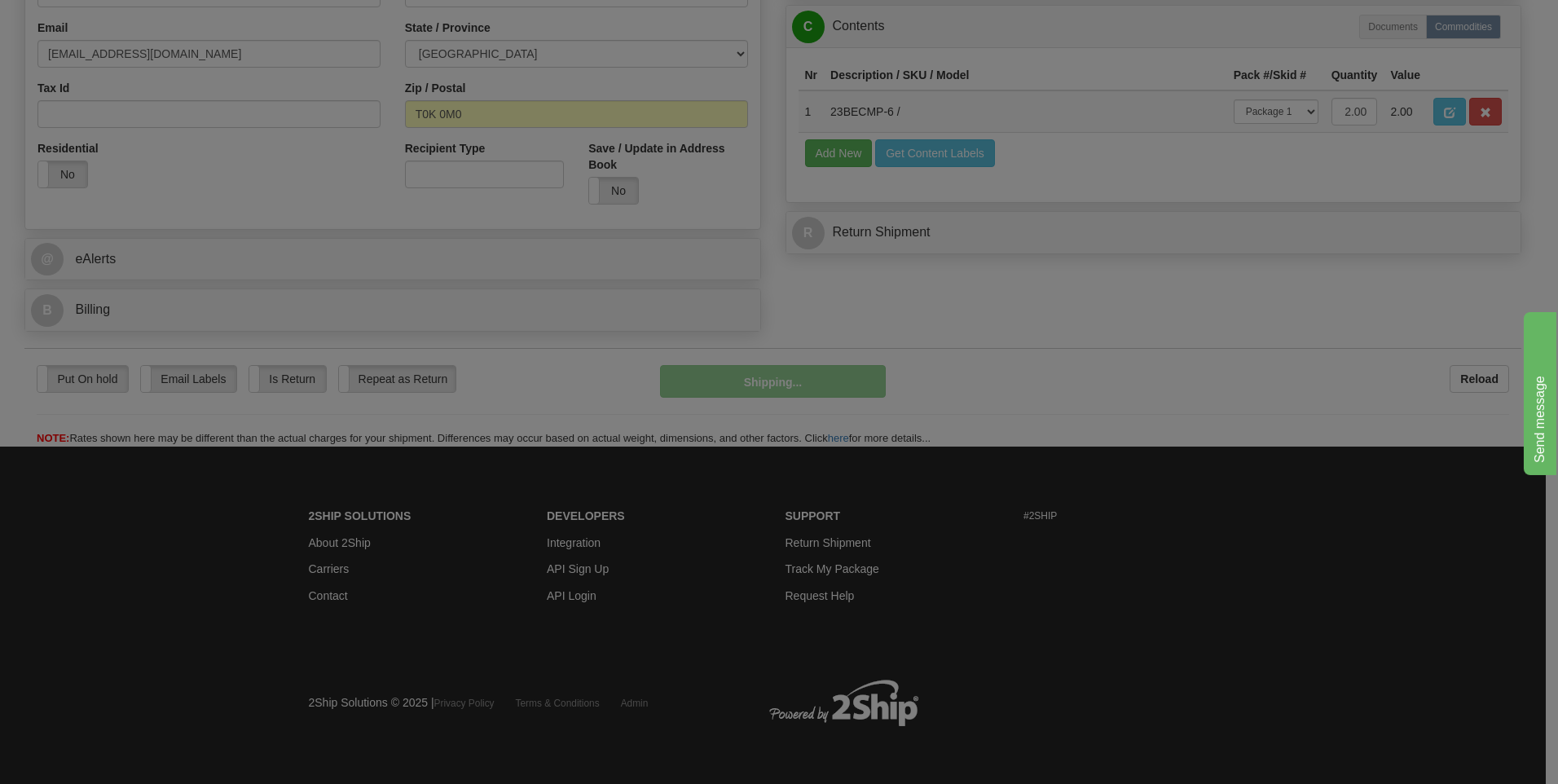
scroll to position [495, 0]
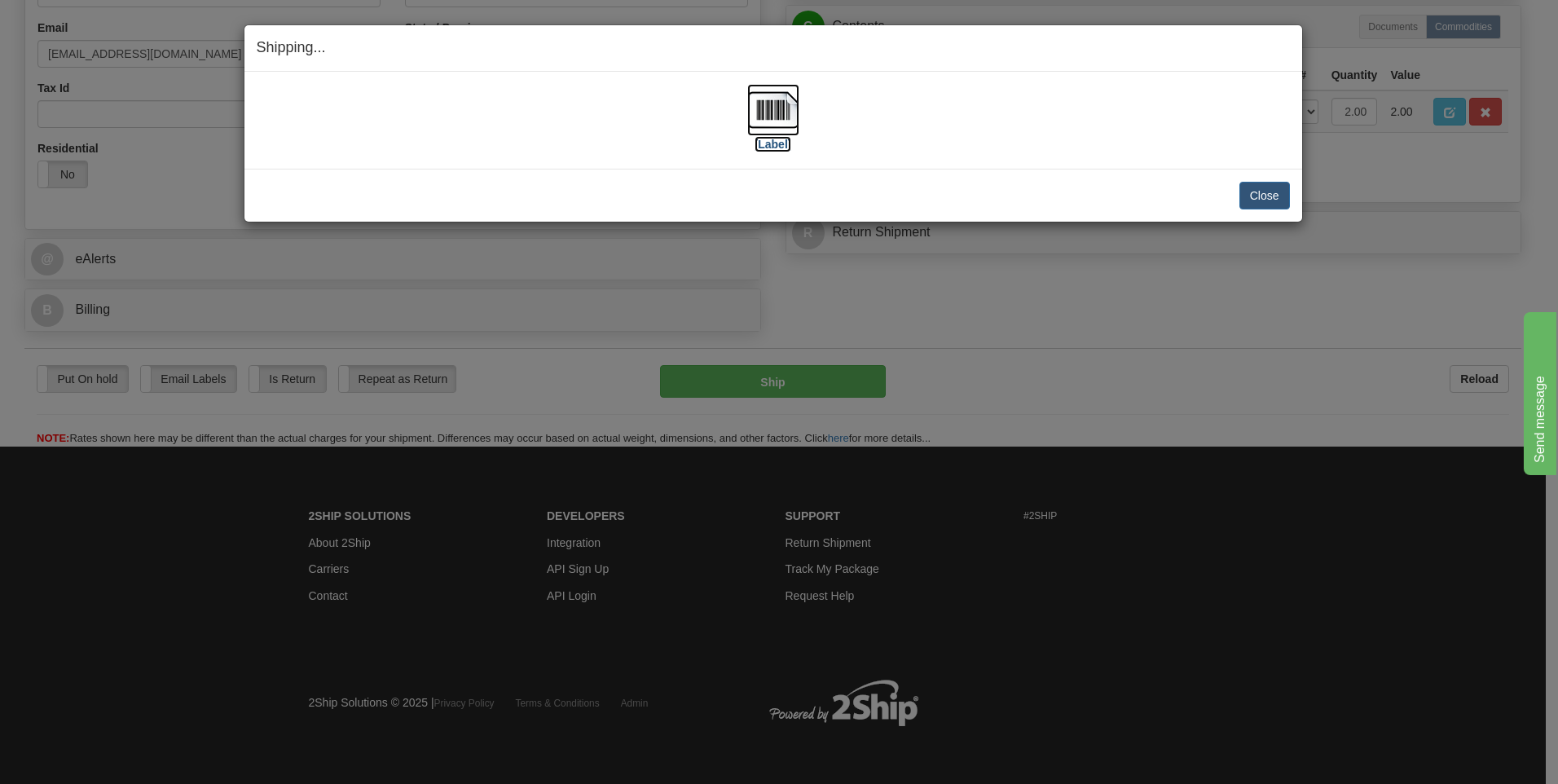
click at [784, 117] on img at bounding box center [773, 110] width 52 height 52
click at [1251, 186] on button "Close" at bounding box center [1265, 196] width 50 height 28
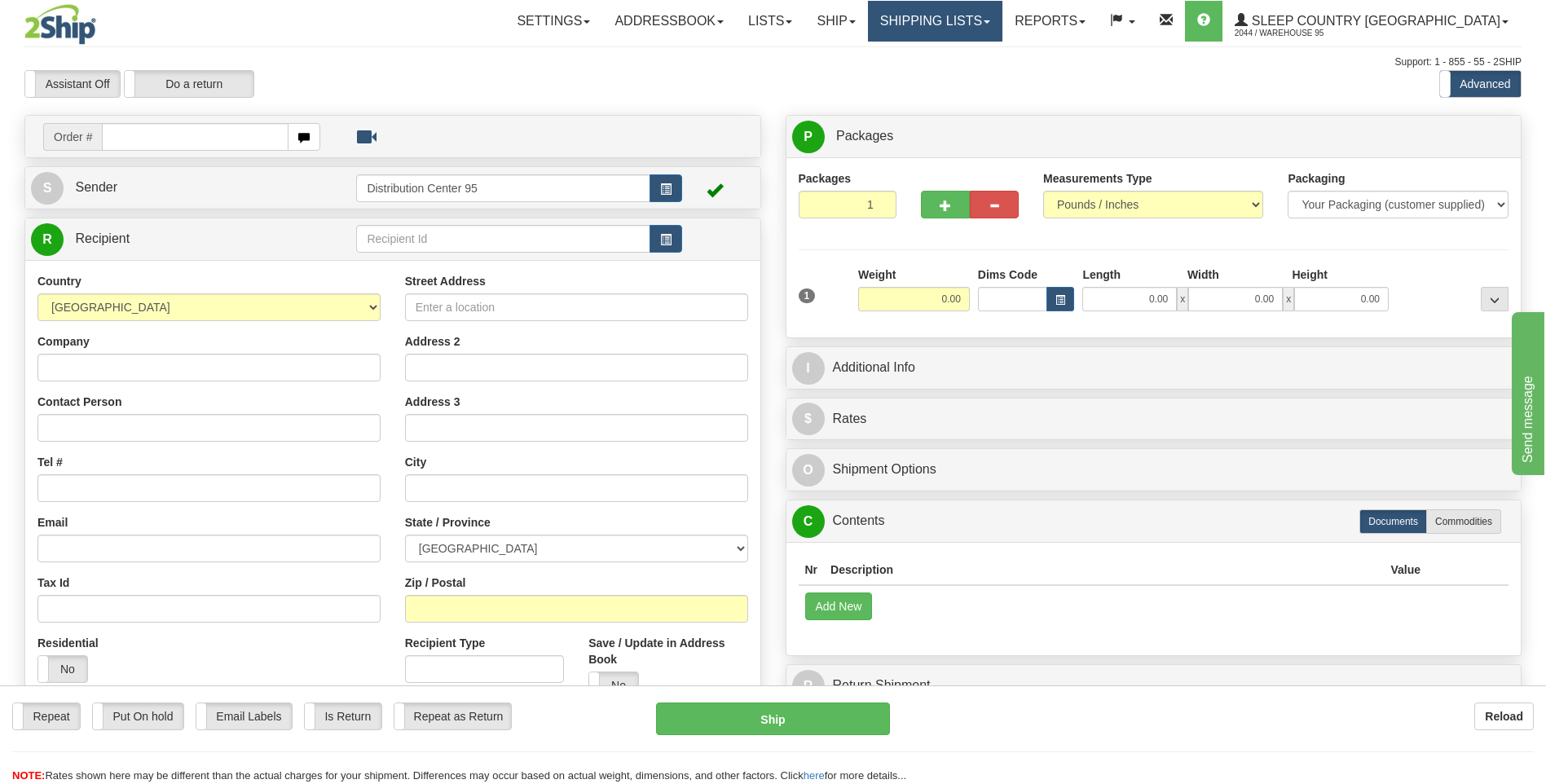
click at [997, 18] on link "Shipping lists" at bounding box center [935, 21] width 134 height 41
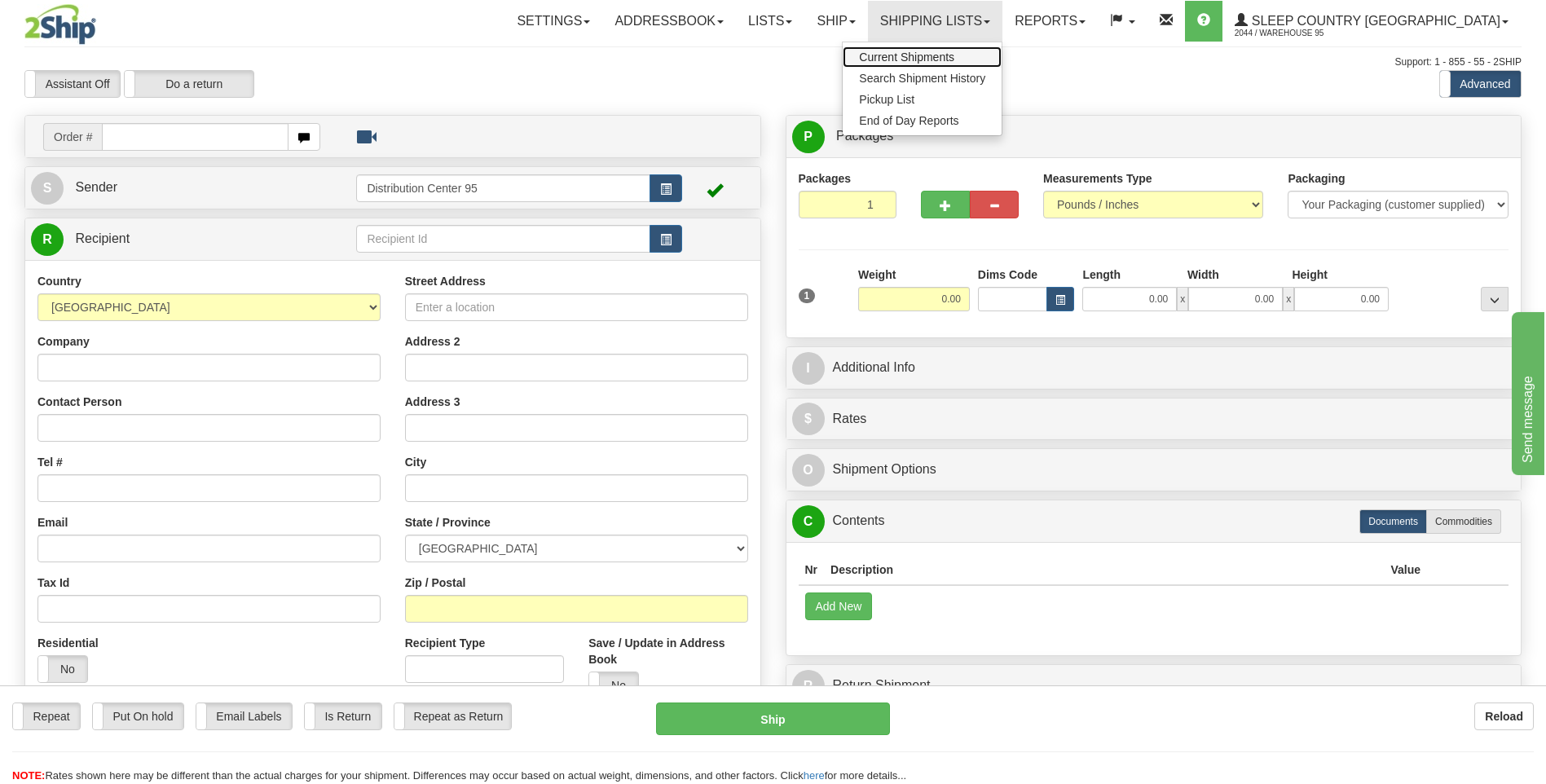
click at [954, 60] on span "Current Shipments" at bounding box center [906, 57] width 95 height 13
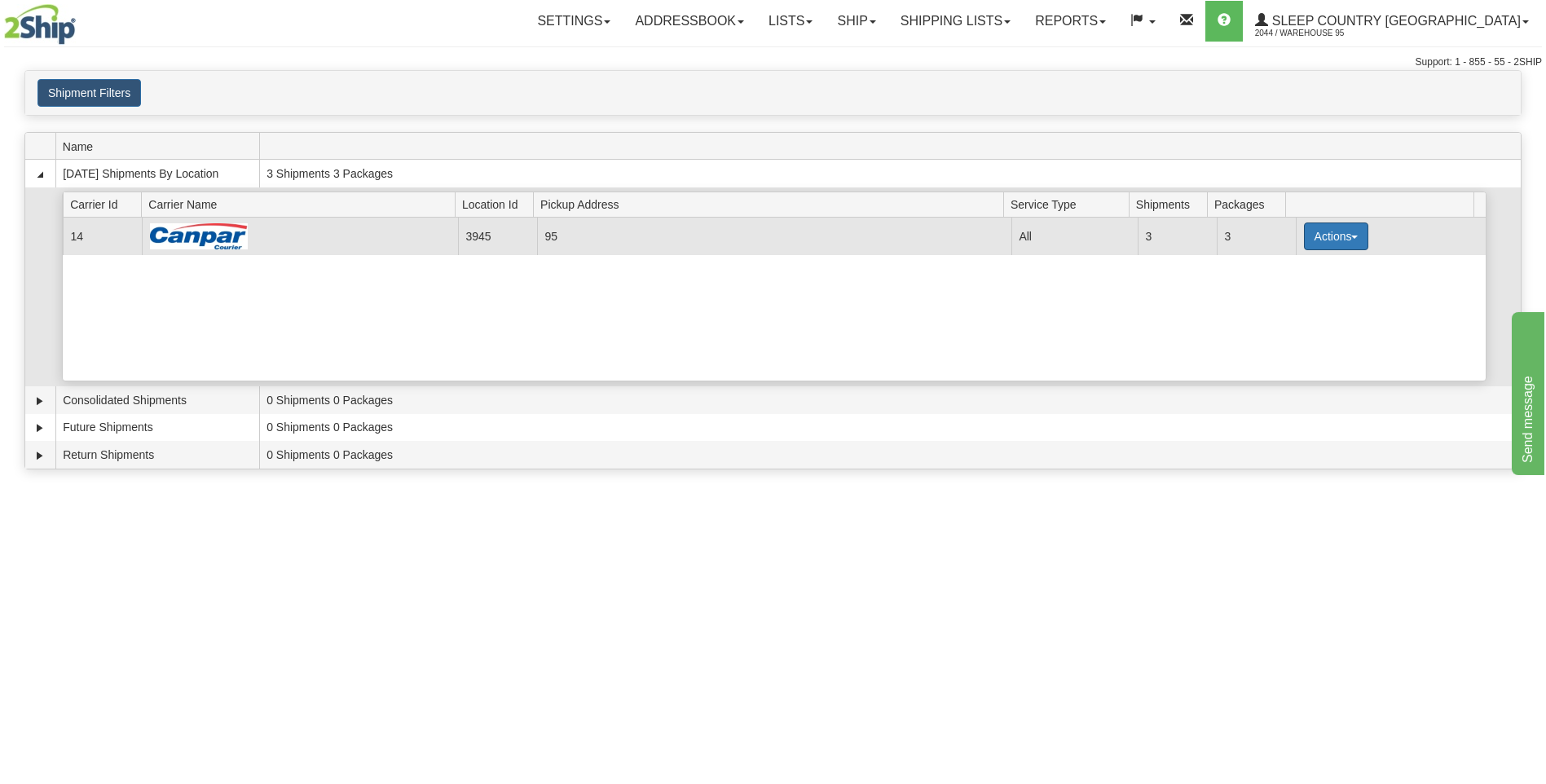
click at [1315, 237] on button "Actions" at bounding box center [1336, 237] width 65 height 28
click at [1276, 288] on span "Close" at bounding box center [1271, 288] width 37 height 11
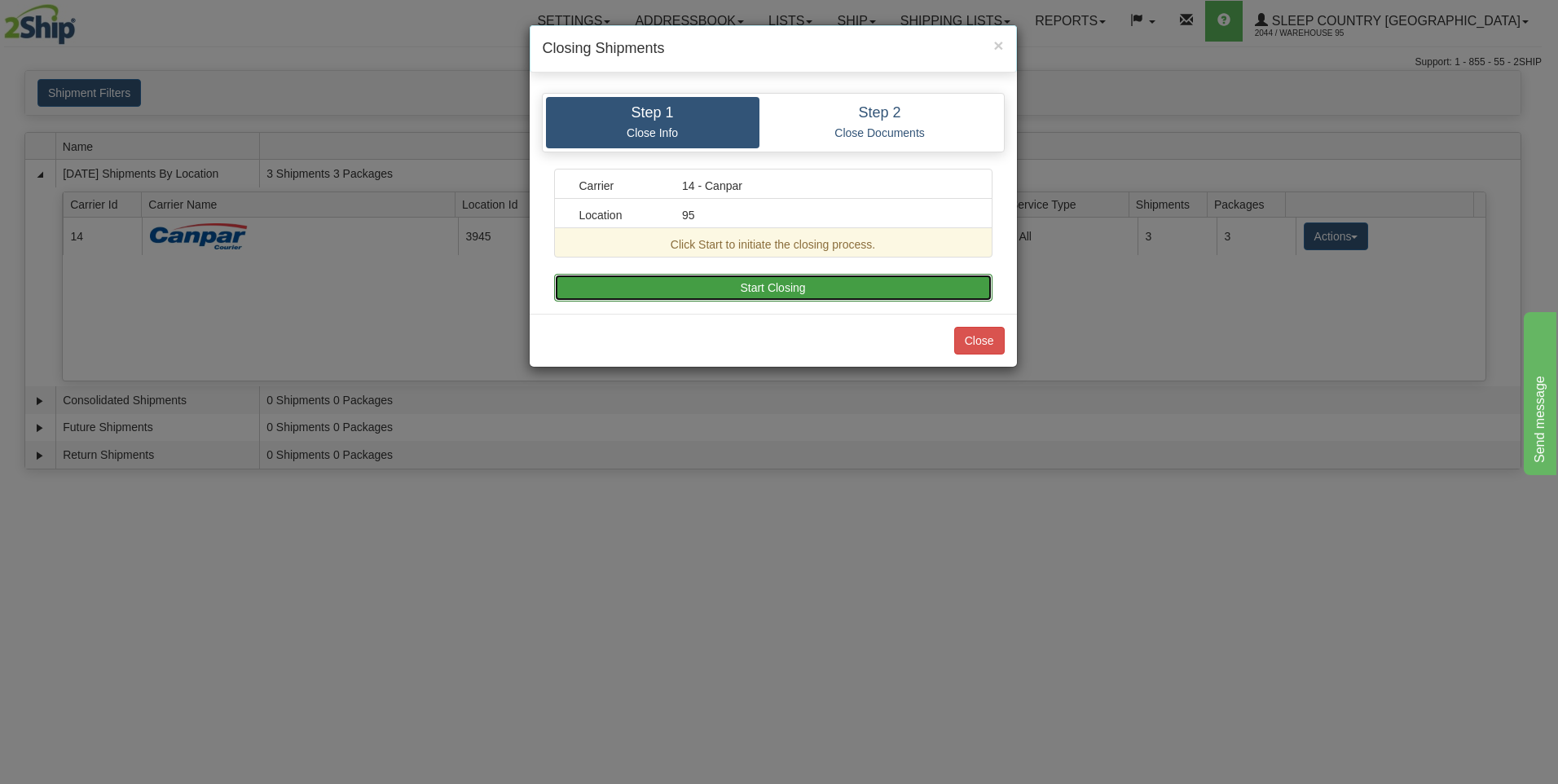
click at [765, 290] on button "Start Closing" at bounding box center [773, 288] width 439 height 28
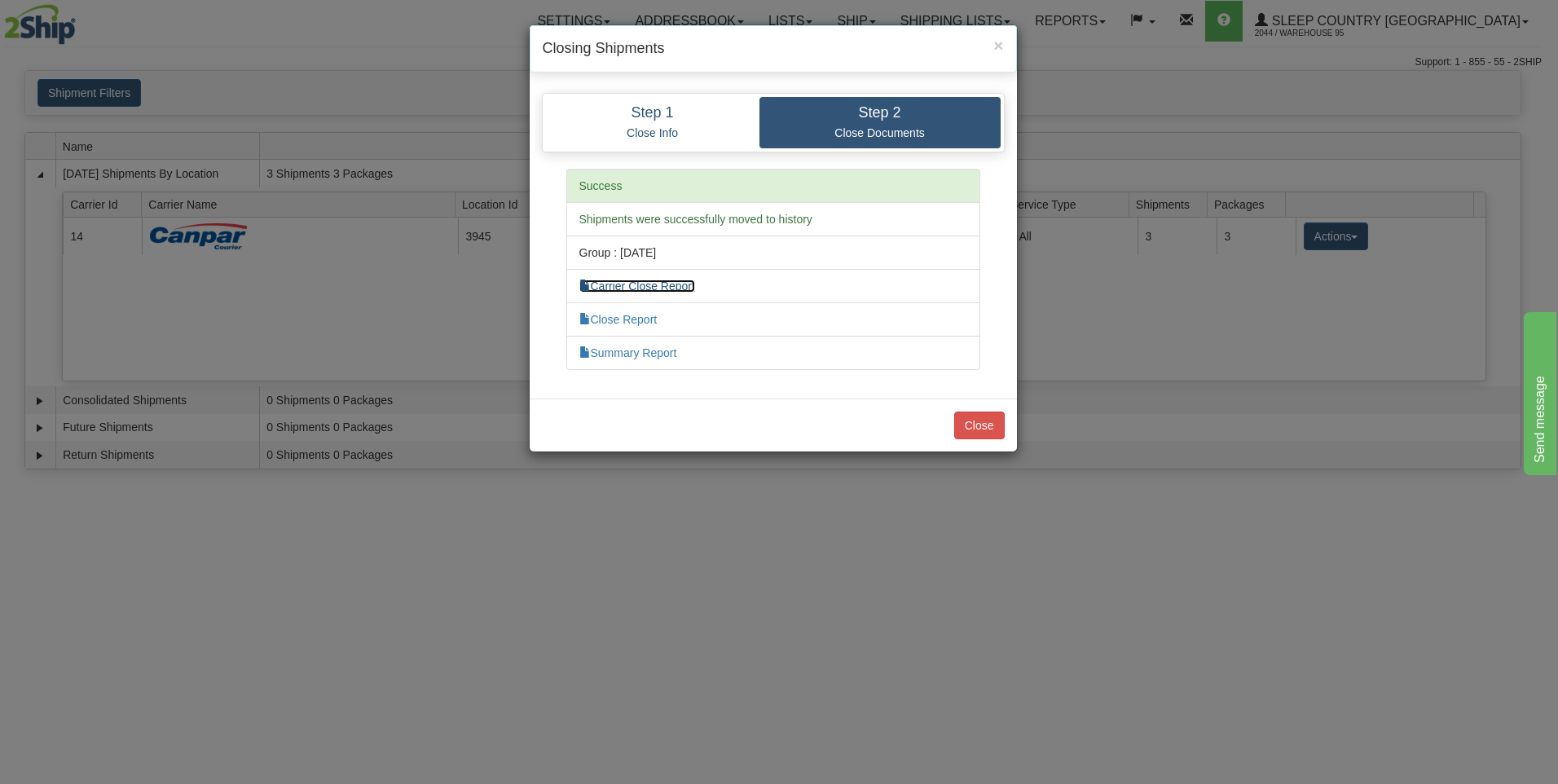
click at [641, 284] on link "Carrier Close Report" at bounding box center [637, 286] width 115 height 13
click at [632, 354] on link "Summary Report" at bounding box center [628, 353] width 98 height 13
click at [985, 430] on button "Close" at bounding box center [979, 426] width 50 height 28
